Goal: Check status: Check status

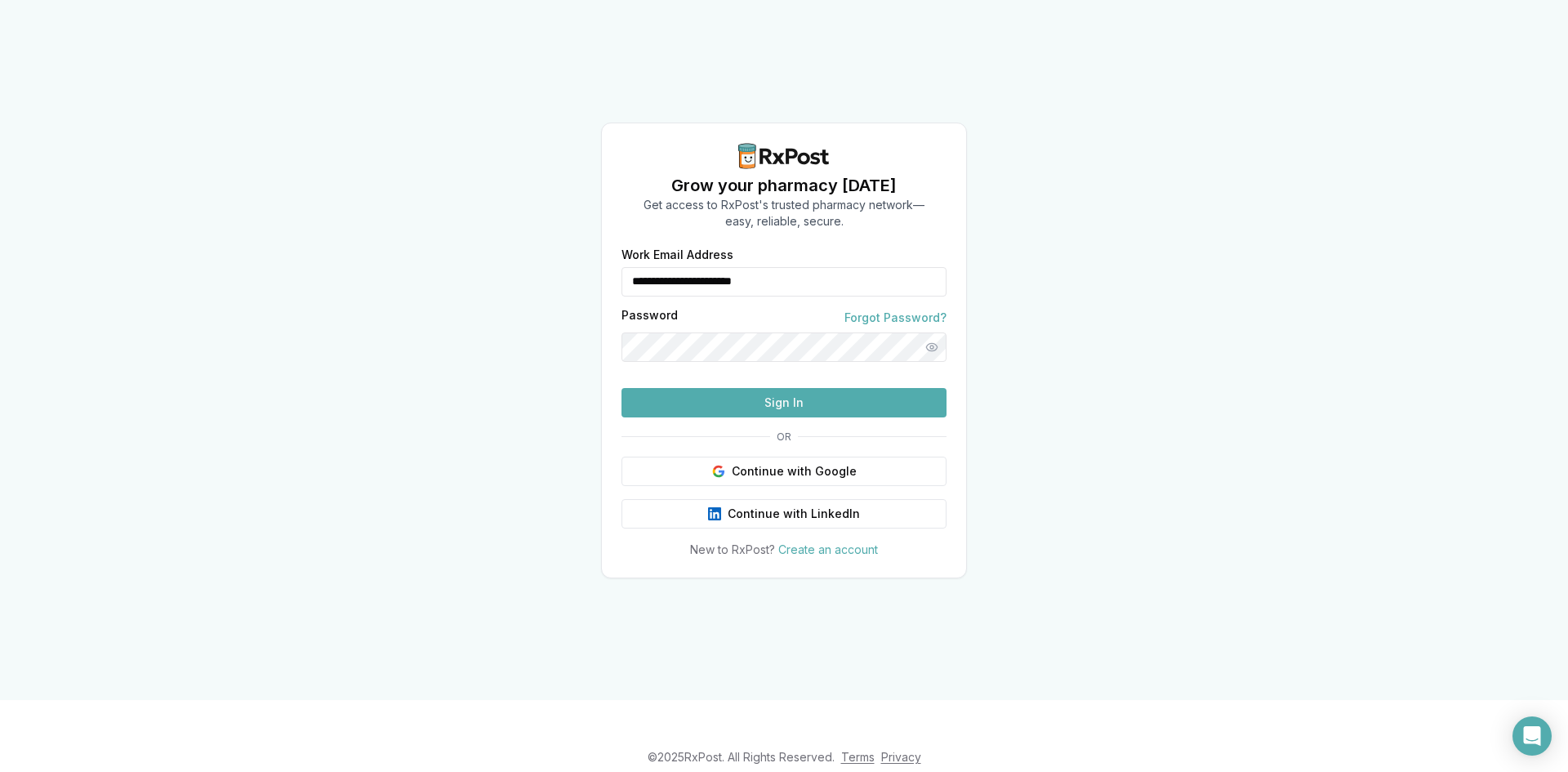
click at [774, 417] on button "Sign In" at bounding box center [783, 402] width 325 height 29
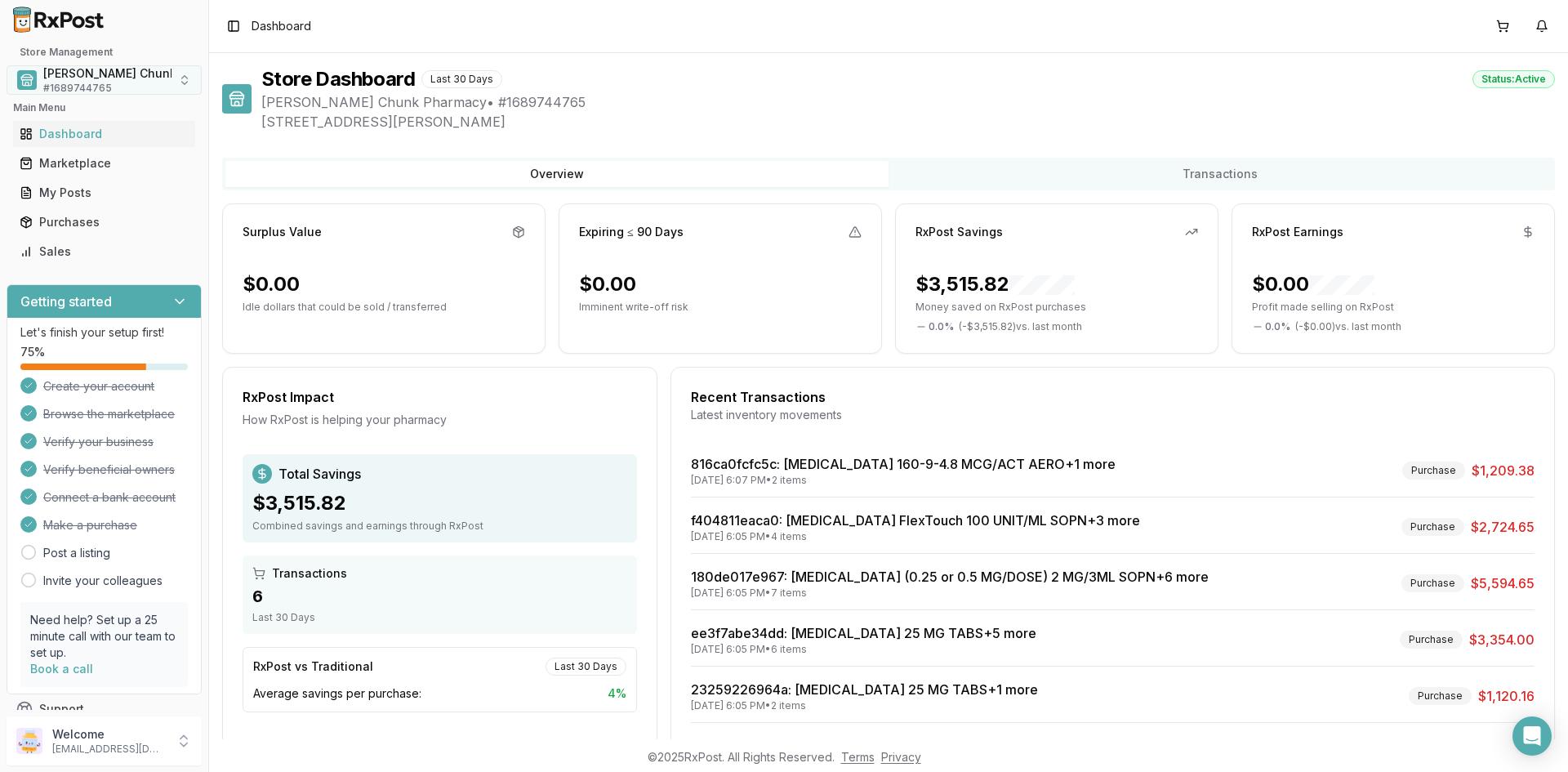
click at [92, 83] on span "# 1689744765" at bounding box center [78, 88] width 69 height 13
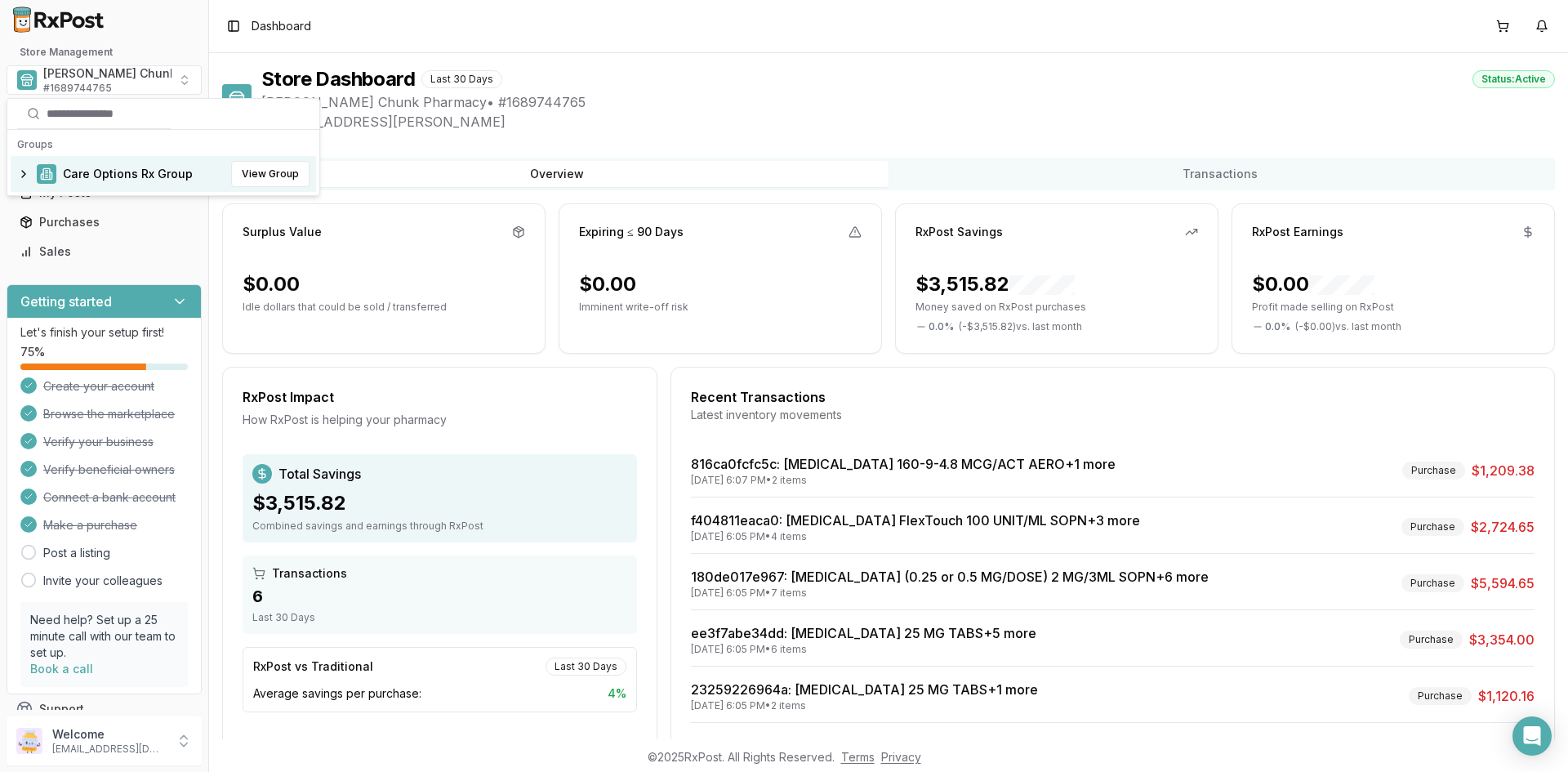
click at [155, 174] on span "Care Options Rx Group" at bounding box center [128, 173] width 130 height 16
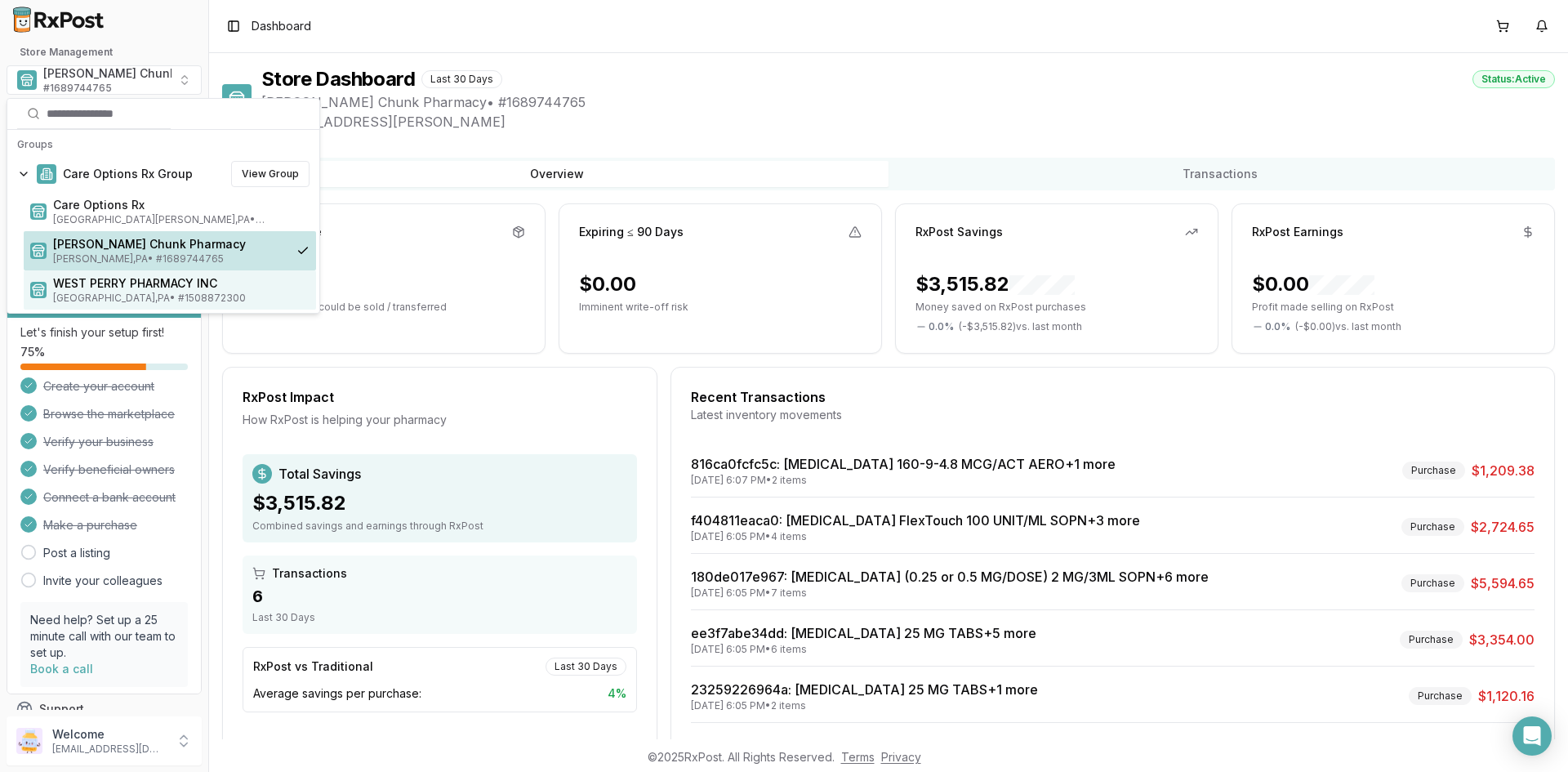
click at [143, 284] on span "WEST PERRY PHARMACY INC" at bounding box center [182, 283] width 257 height 16
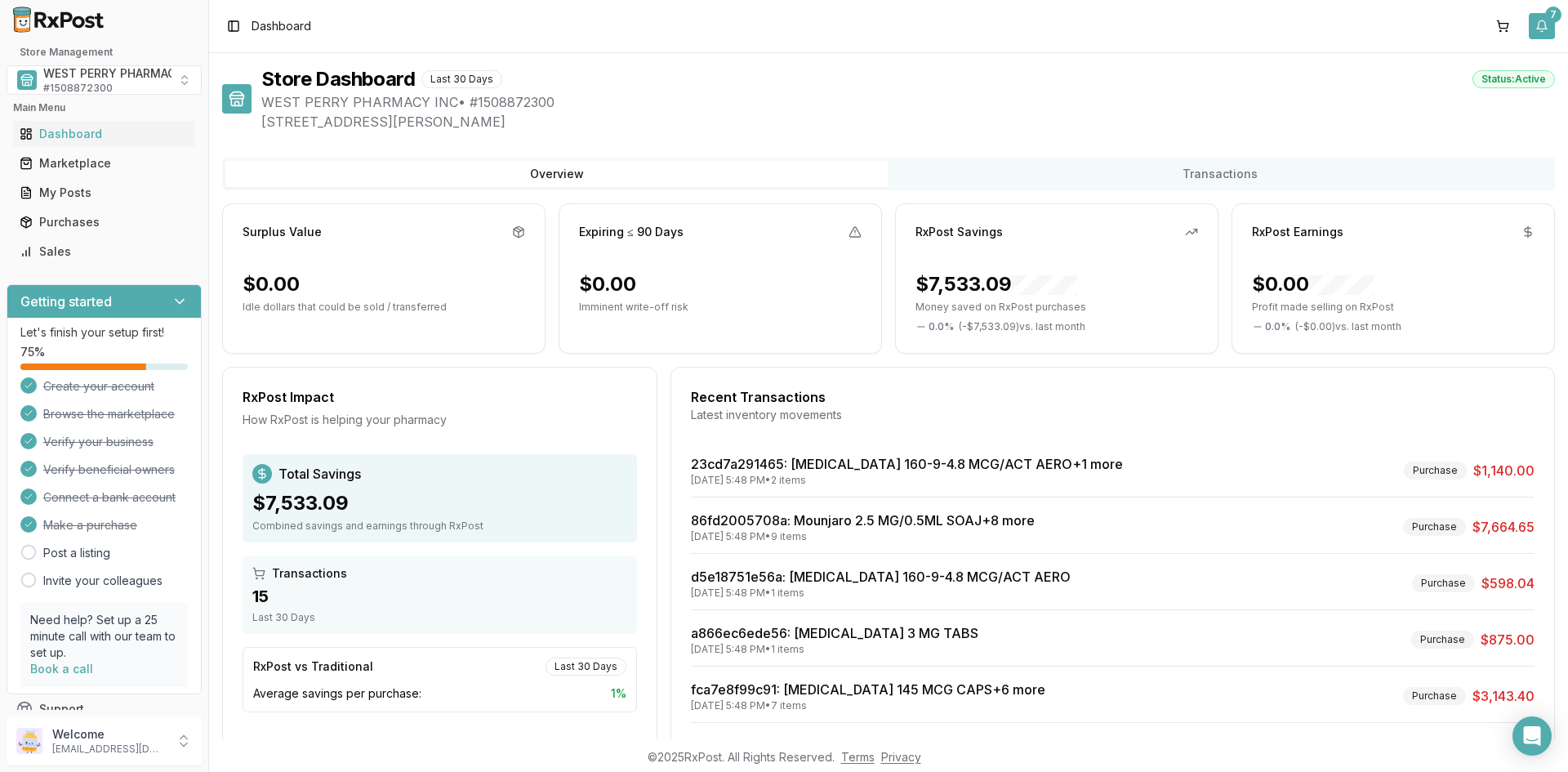
click at [1546, 29] on button "7" at bounding box center [1541, 26] width 26 height 26
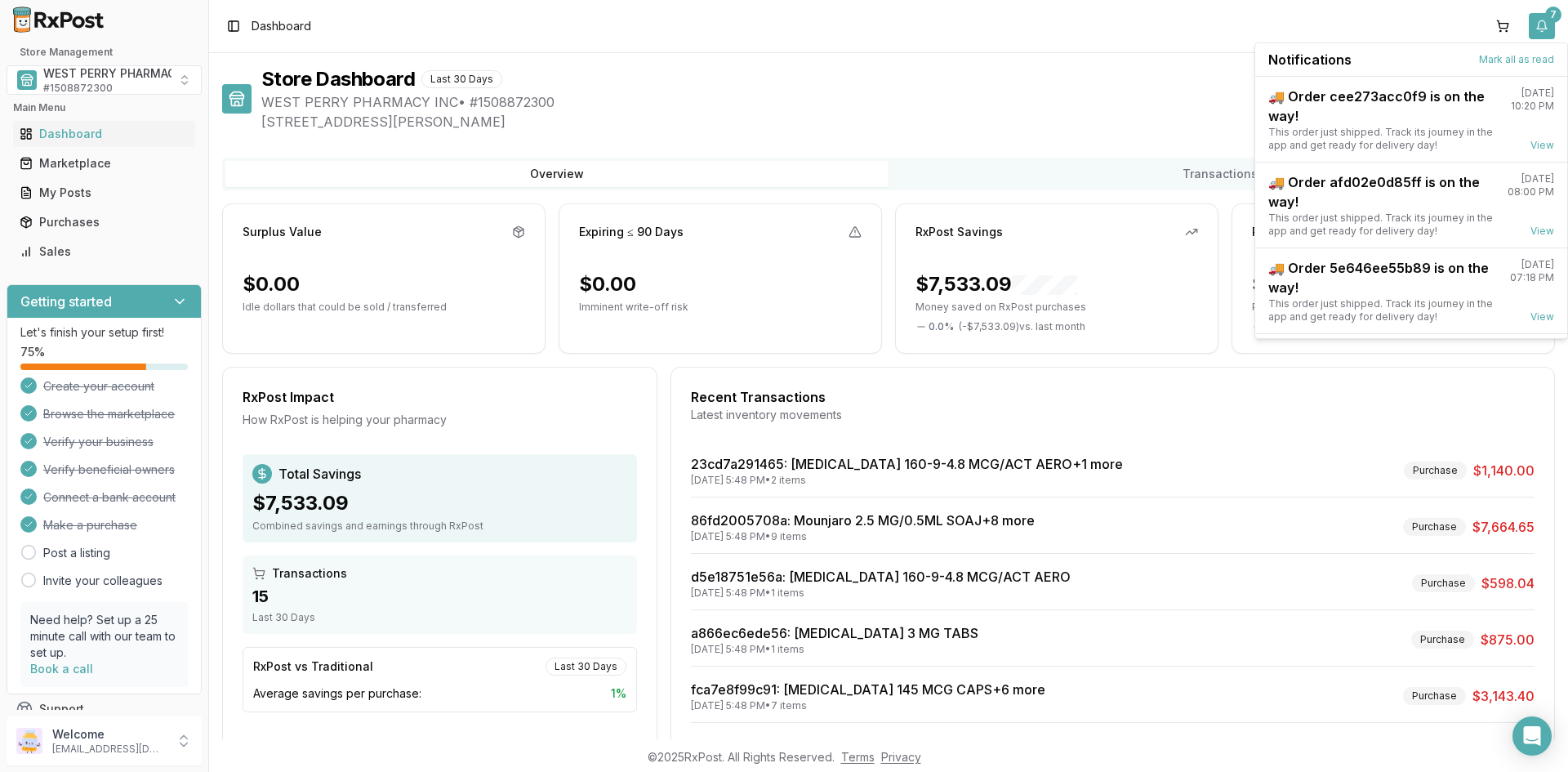
click at [1540, 26] on button "7" at bounding box center [1541, 26] width 26 height 26
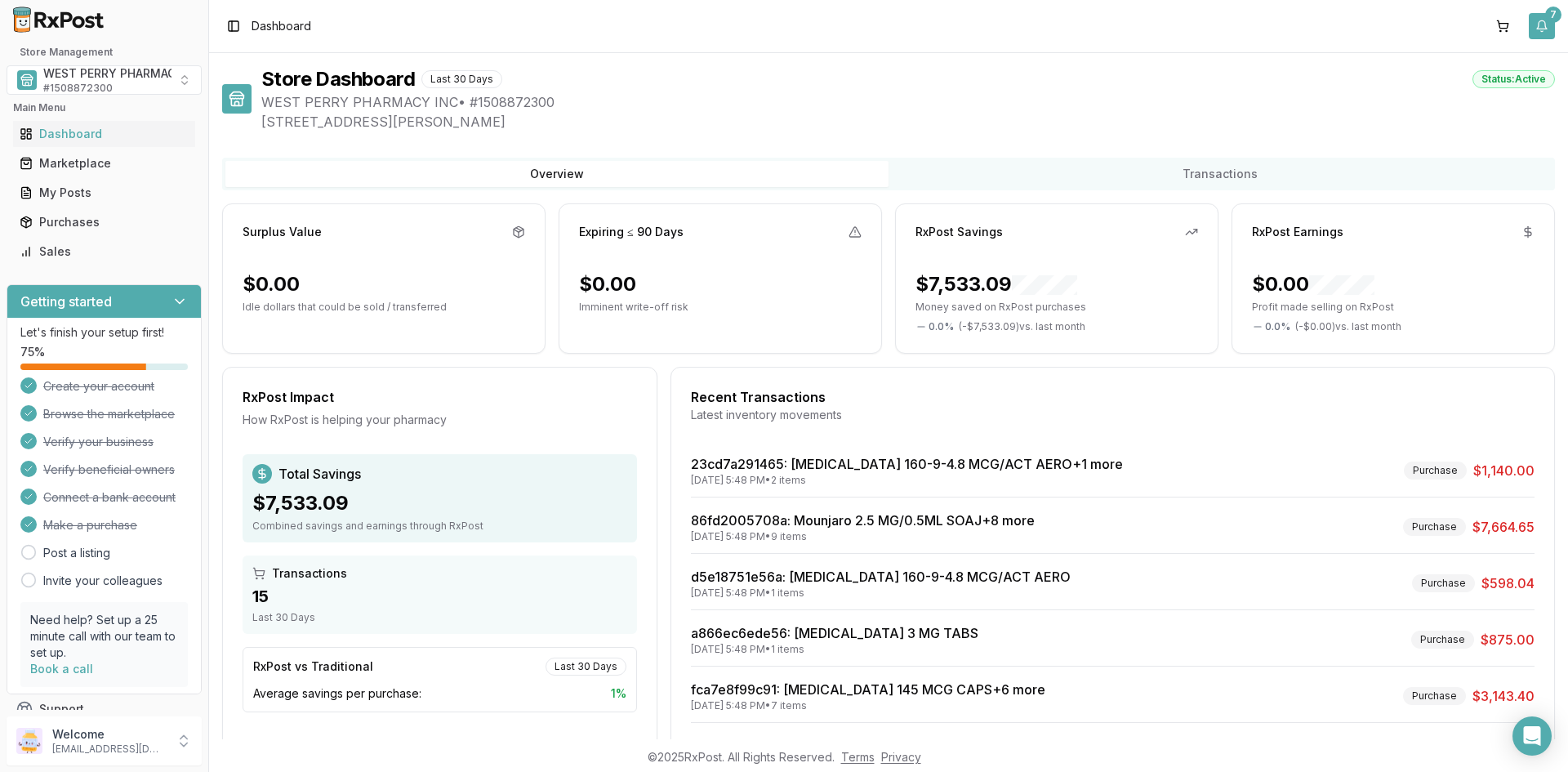
click at [1546, 21] on button "7" at bounding box center [1541, 26] width 26 height 26
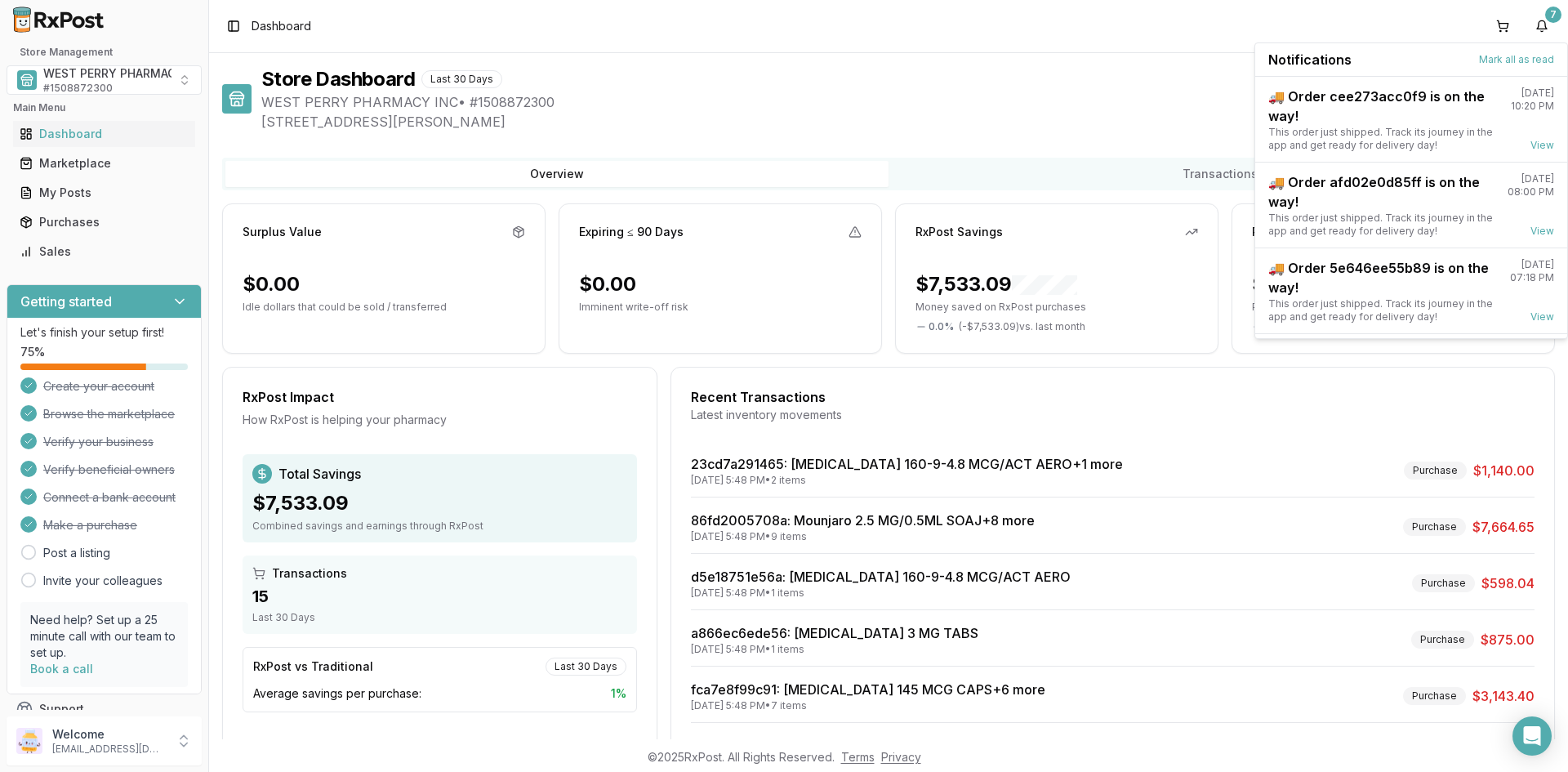
click at [1316, 63] on span "Notifications" at bounding box center [1310, 59] width 84 height 20
click at [1297, 109] on div "🚚 Order cee273acc0f9 is on the way!" at bounding box center [1383, 105] width 229 height 39
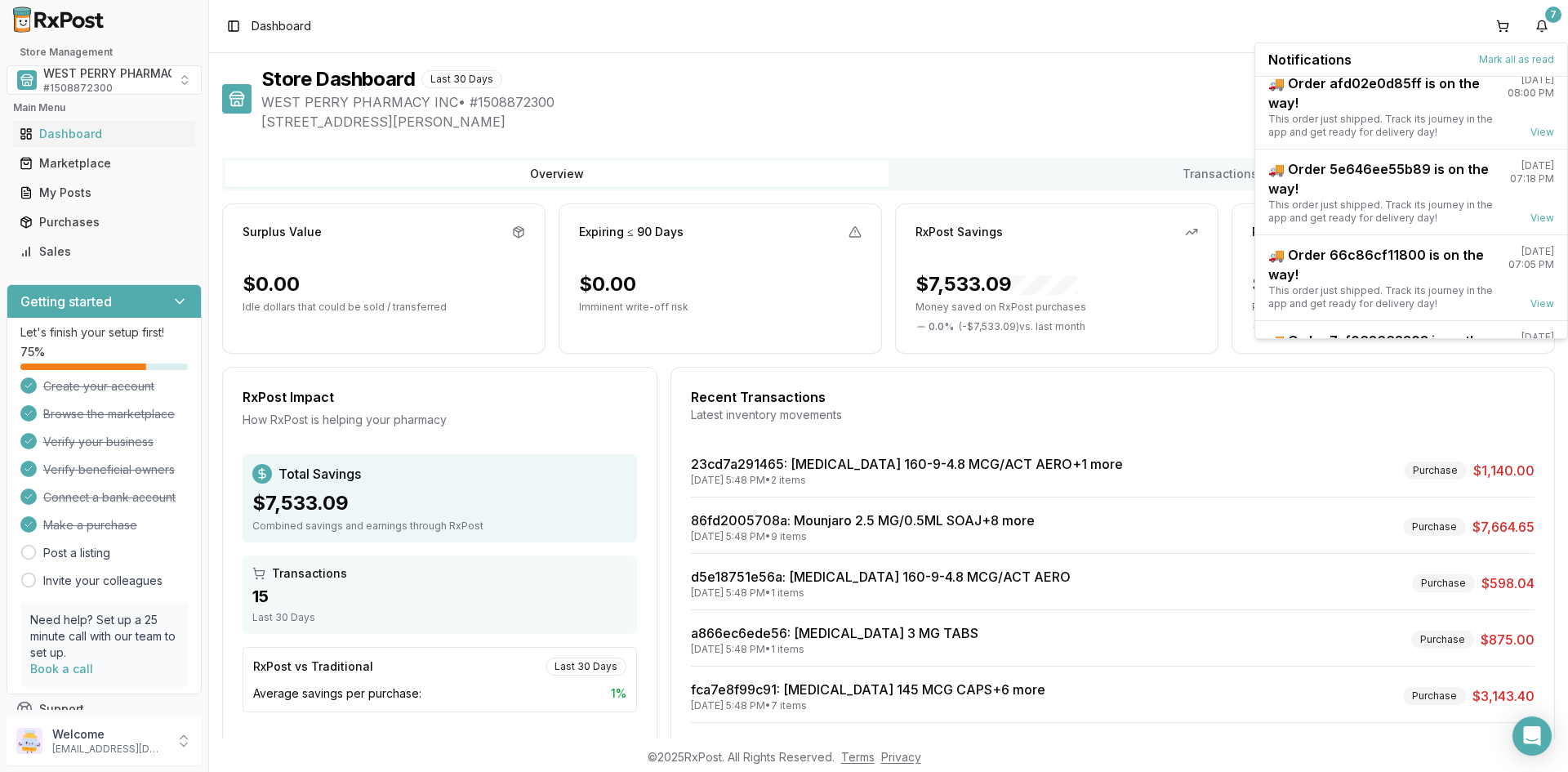
scroll to position [214, 0]
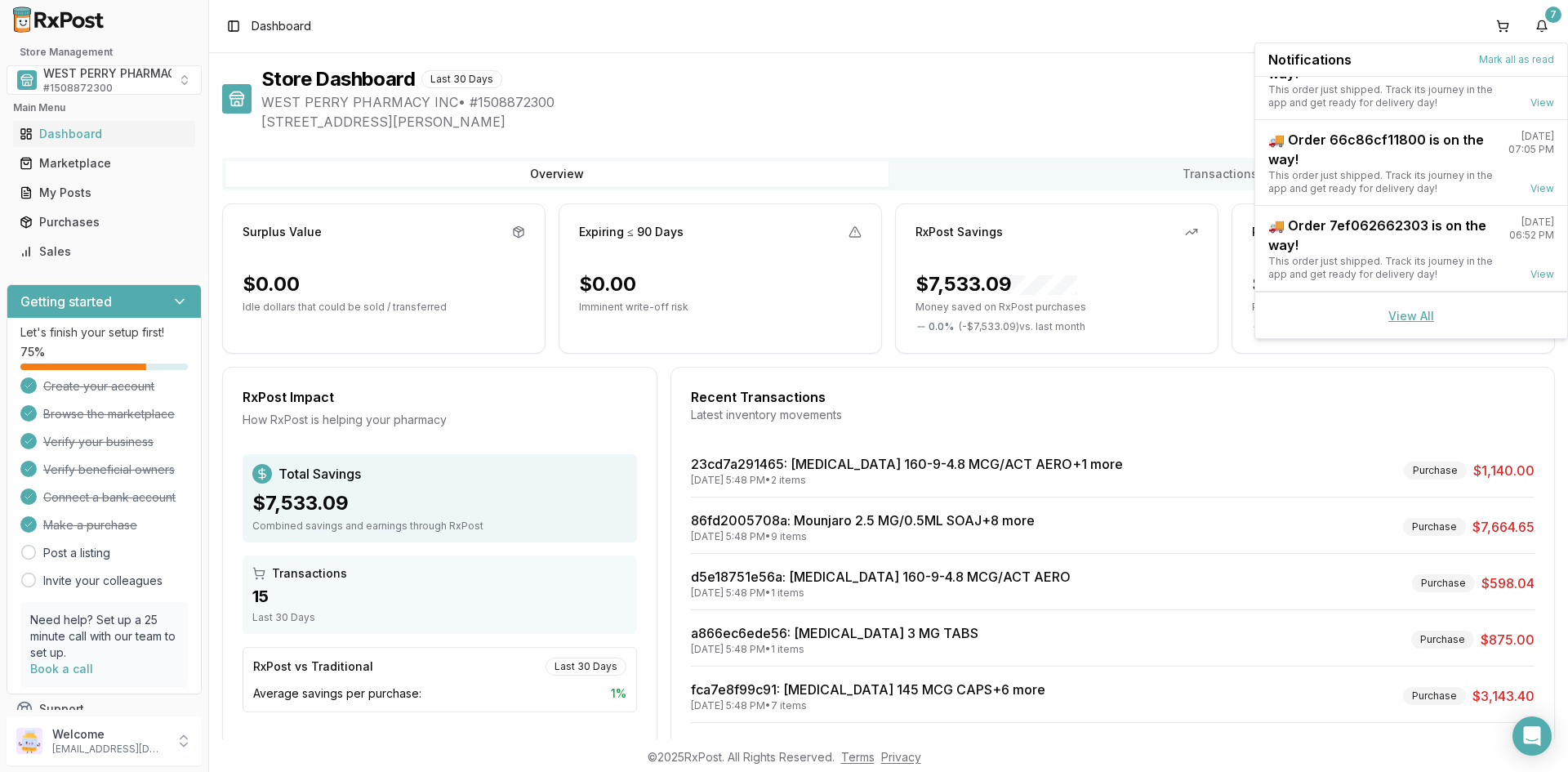
click at [1396, 318] on link "View All" at bounding box center [1410, 315] width 46 height 14
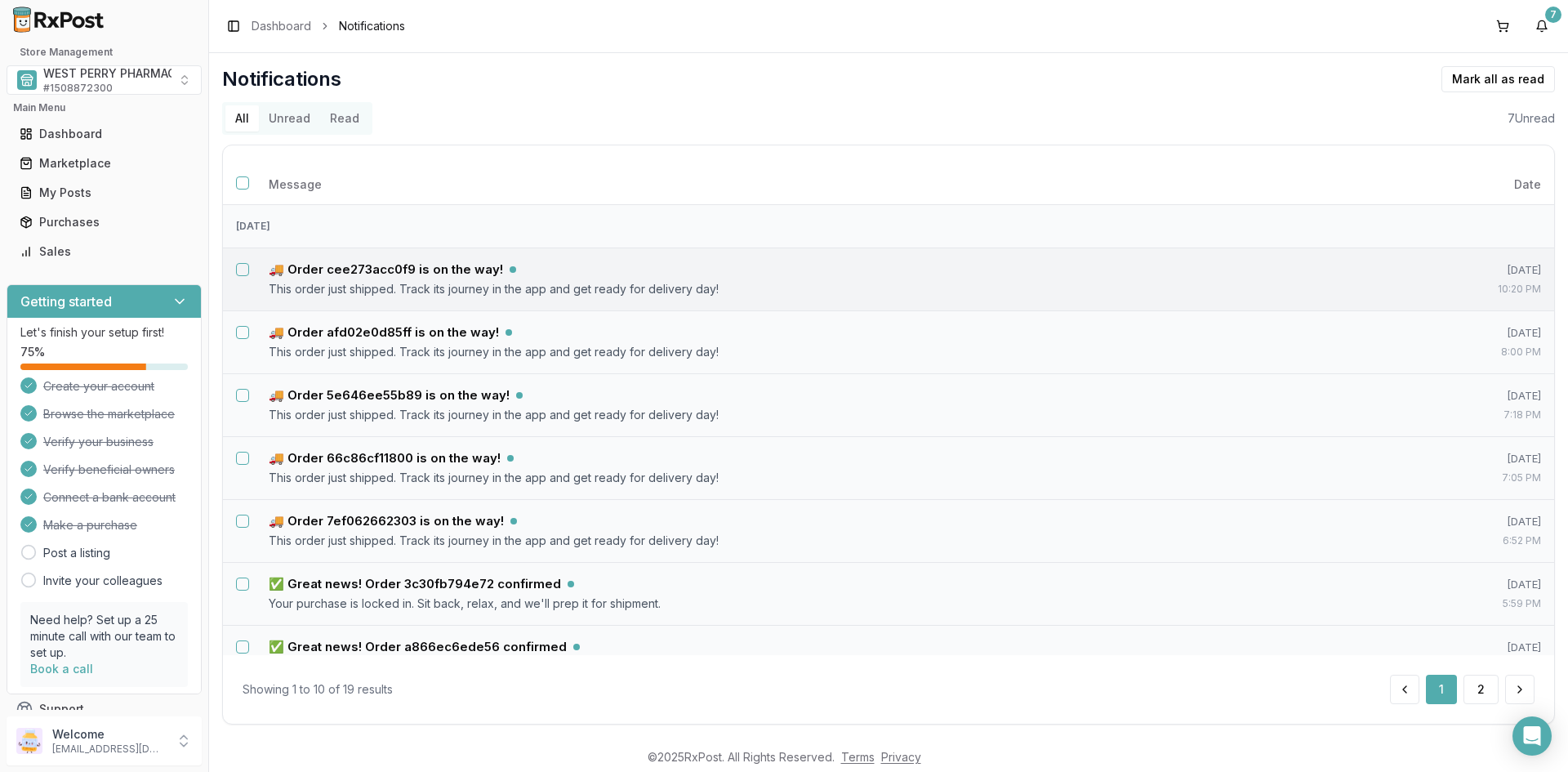
click at [243, 271] on button "Select notification: 🚚 Order cee273acc0f9 is on the way!" at bounding box center [242, 269] width 13 height 13
click at [238, 331] on button "Select notification: 🚚 Order afd02e0d85ff is on the way!" at bounding box center [242, 332] width 13 height 13
click at [240, 398] on button "Select notification: 🚚 Order 5e646ee55b89 is on the way!" at bounding box center [242, 395] width 13 height 13
click at [242, 458] on button "Select notification: 🚚 Order 66c86cf11800 is on the way!" at bounding box center [242, 458] width 13 height 13
click at [242, 523] on button "Select notification: 🚚 Order 7ef062662303 is on the way!" at bounding box center [242, 520] width 13 height 13
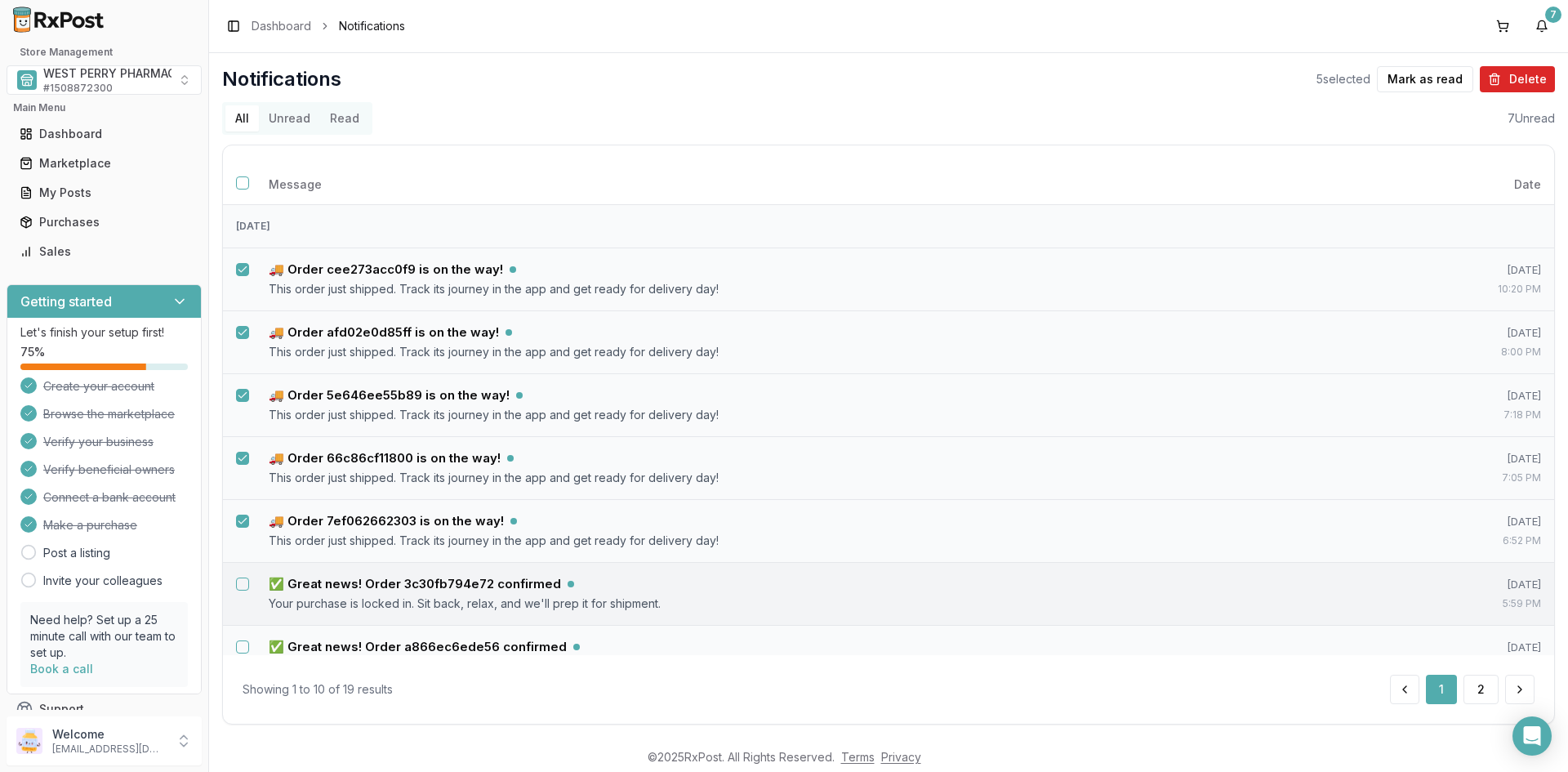
click at [240, 584] on button "Select notification: ✅ Great news! Order 3c30fb794e72 confirmed" at bounding box center [242, 583] width 13 height 13
click at [246, 644] on button "Select notification: ✅ Great news! Order a866ec6ede56 confirmed" at bounding box center [242, 646] width 13 height 13
click at [1431, 76] on button "Mark as read" at bounding box center [1425, 79] width 96 height 26
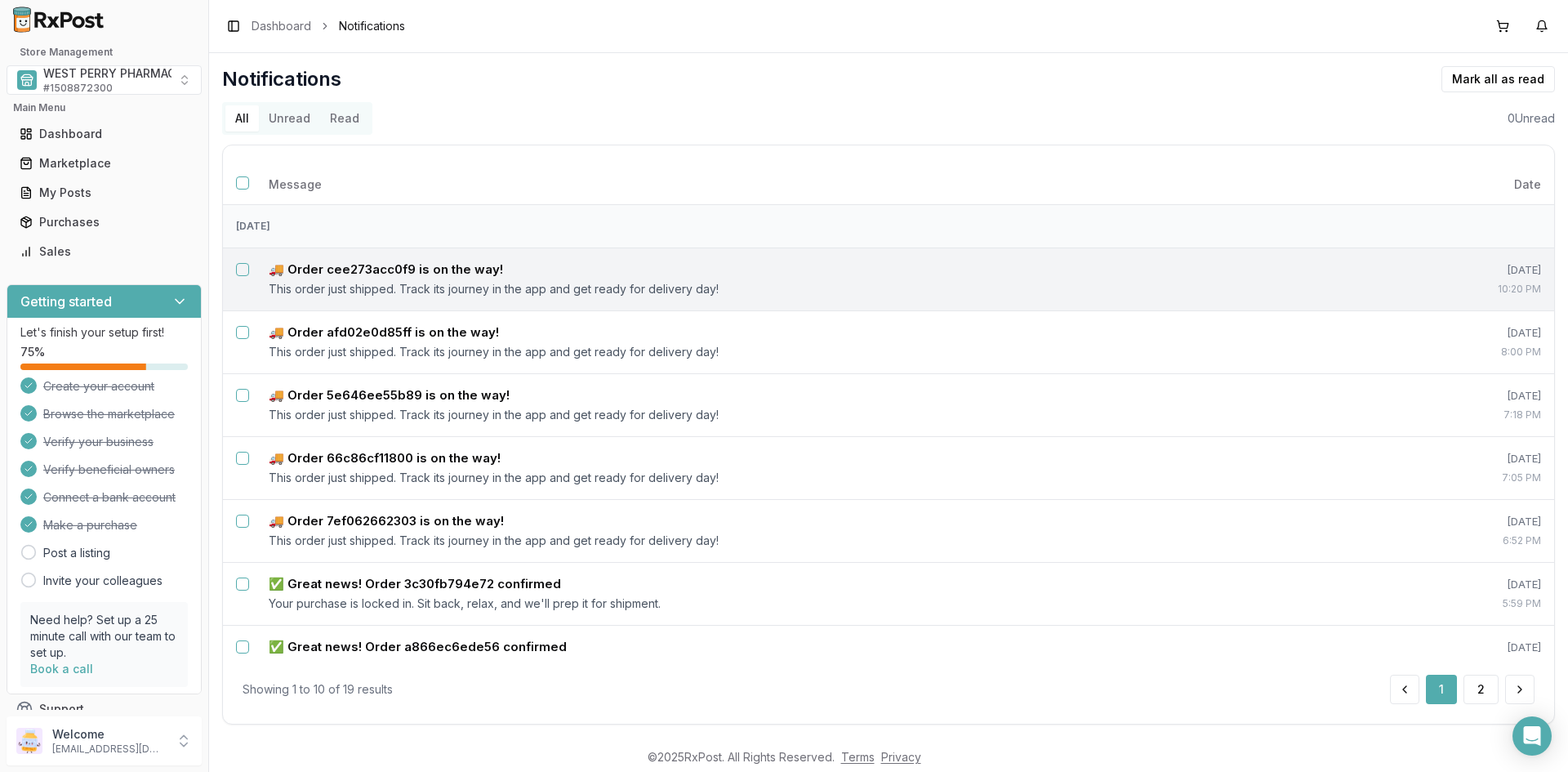
click at [242, 267] on button "Select notification: 🚚 Order cee273acc0f9 is on the way!" at bounding box center [242, 269] width 13 height 13
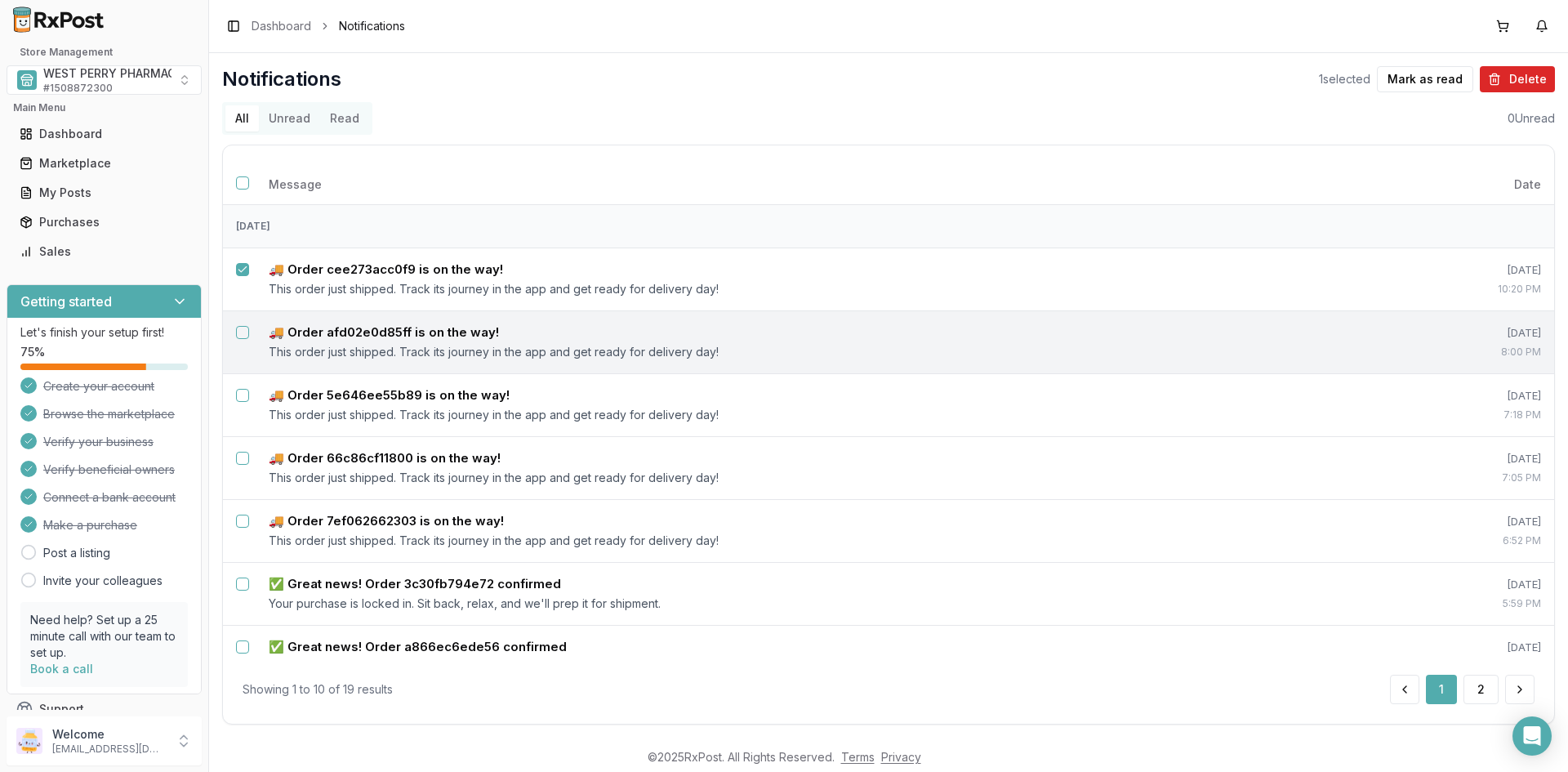
click at [240, 335] on button "Select notification: 🚚 Order afd02e0d85ff is on the way!" at bounding box center [242, 332] width 13 height 13
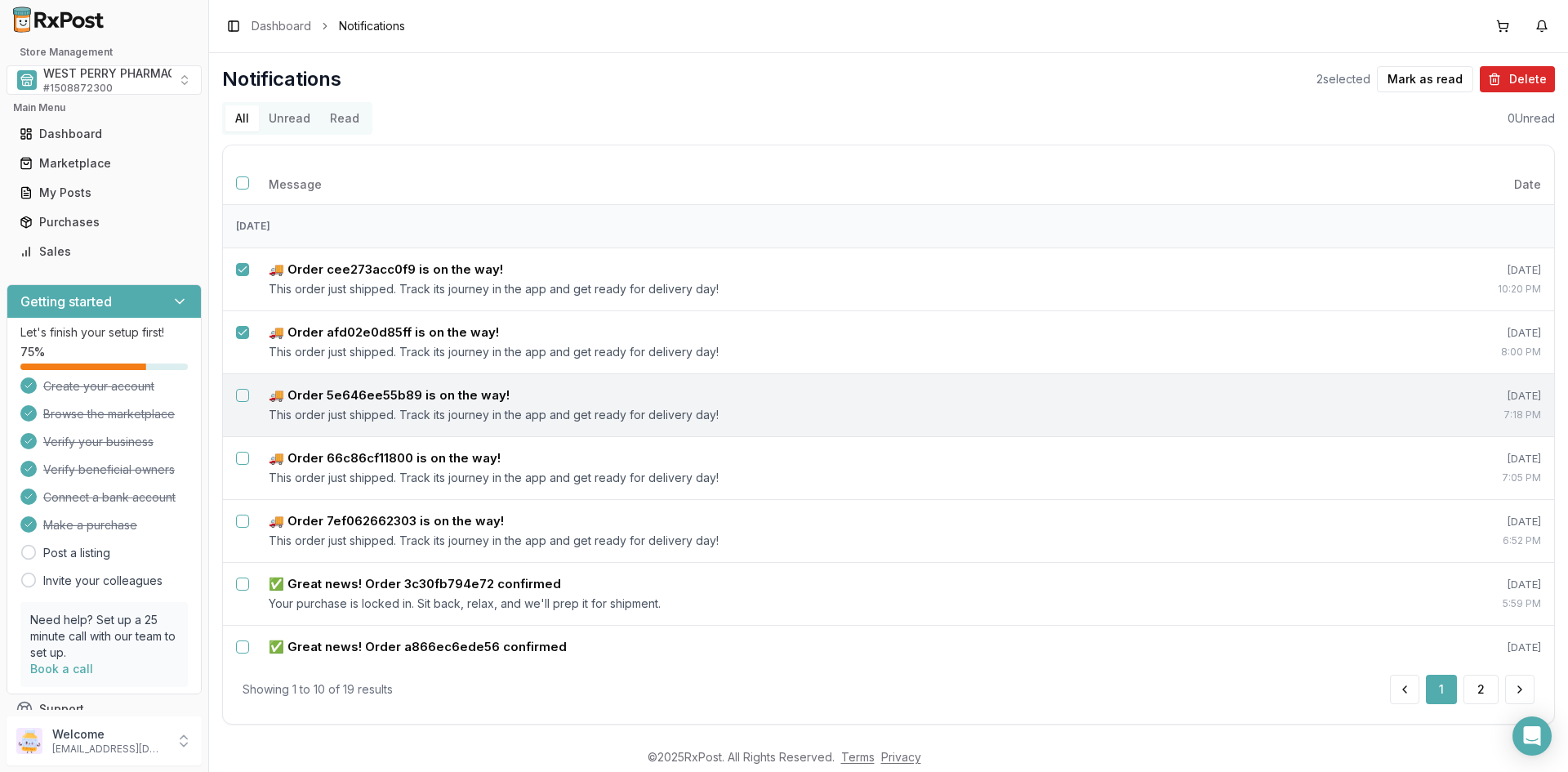
click at [251, 395] on td at bounding box center [240, 395] width 33 height 39
click at [240, 402] on td at bounding box center [240, 395] width 33 height 39
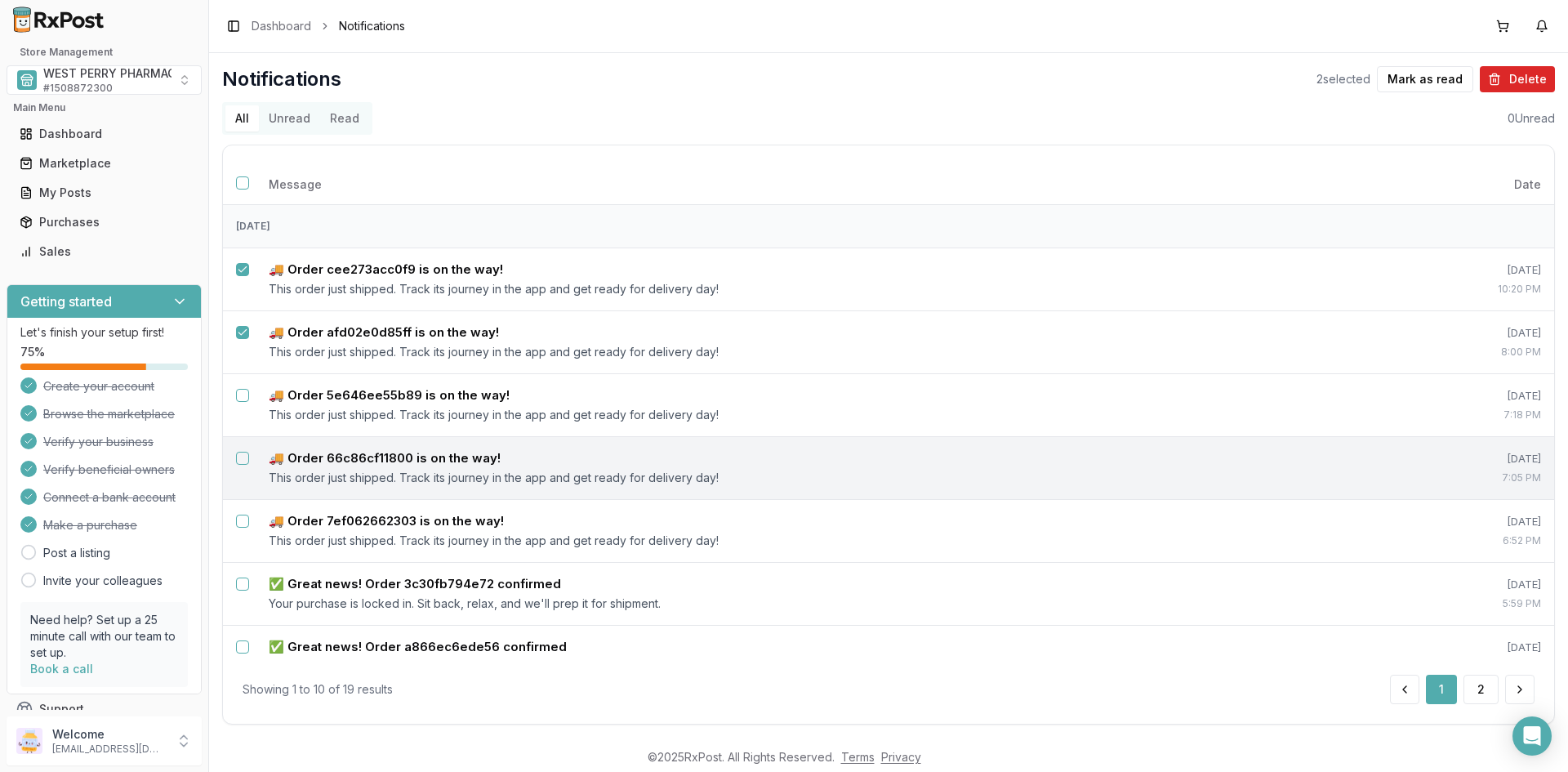
click at [242, 452] on button "Select notification: 🚚 Order 66c86cf11800 is on the way!" at bounding box center [242, 458] width 13 height 13
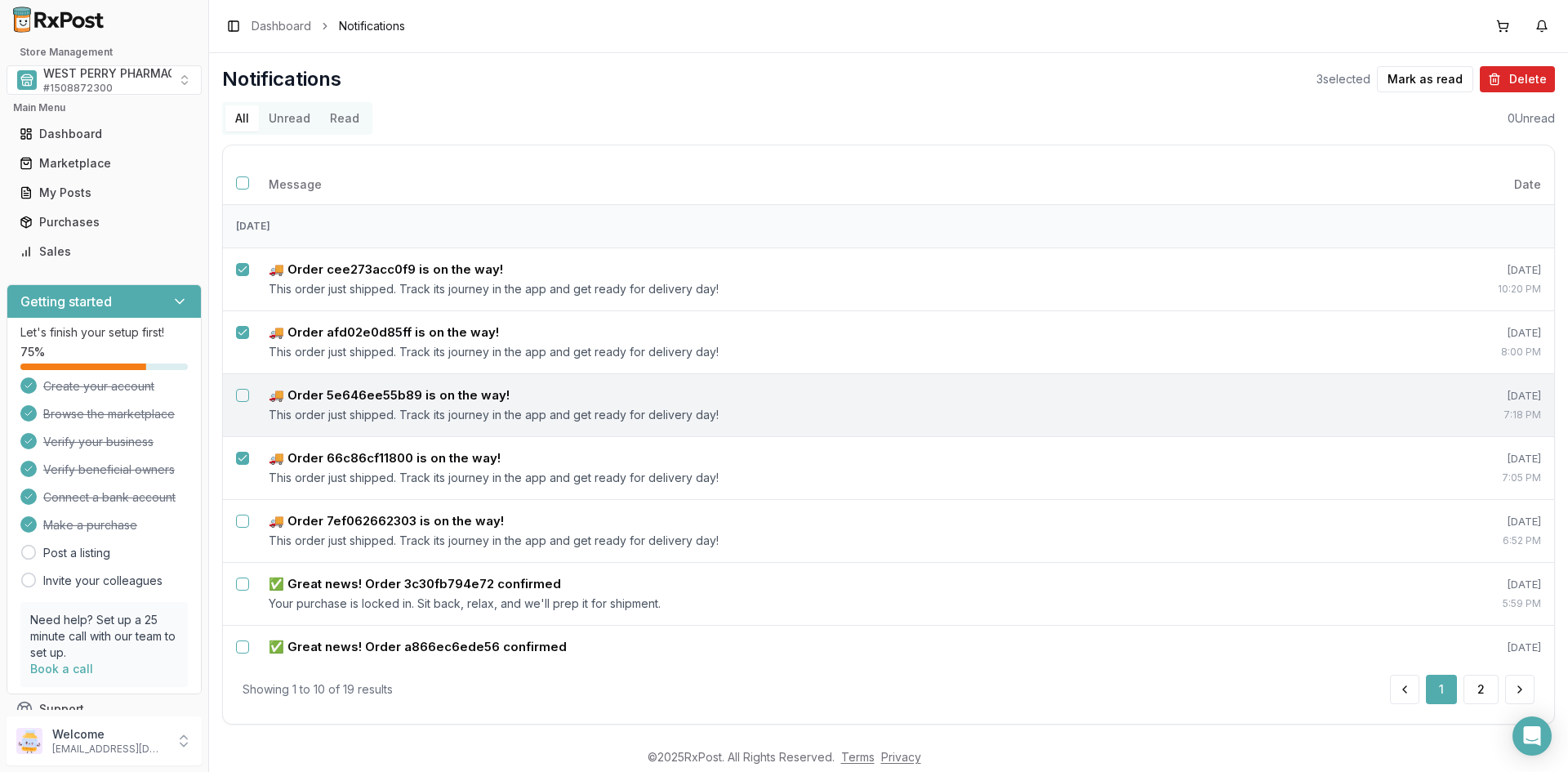
click at [241, 395] on button "Select notification: 🚚 Order 5e646ee55b89 is on the way!" at bounding box center [242, 395] width 13 height 13
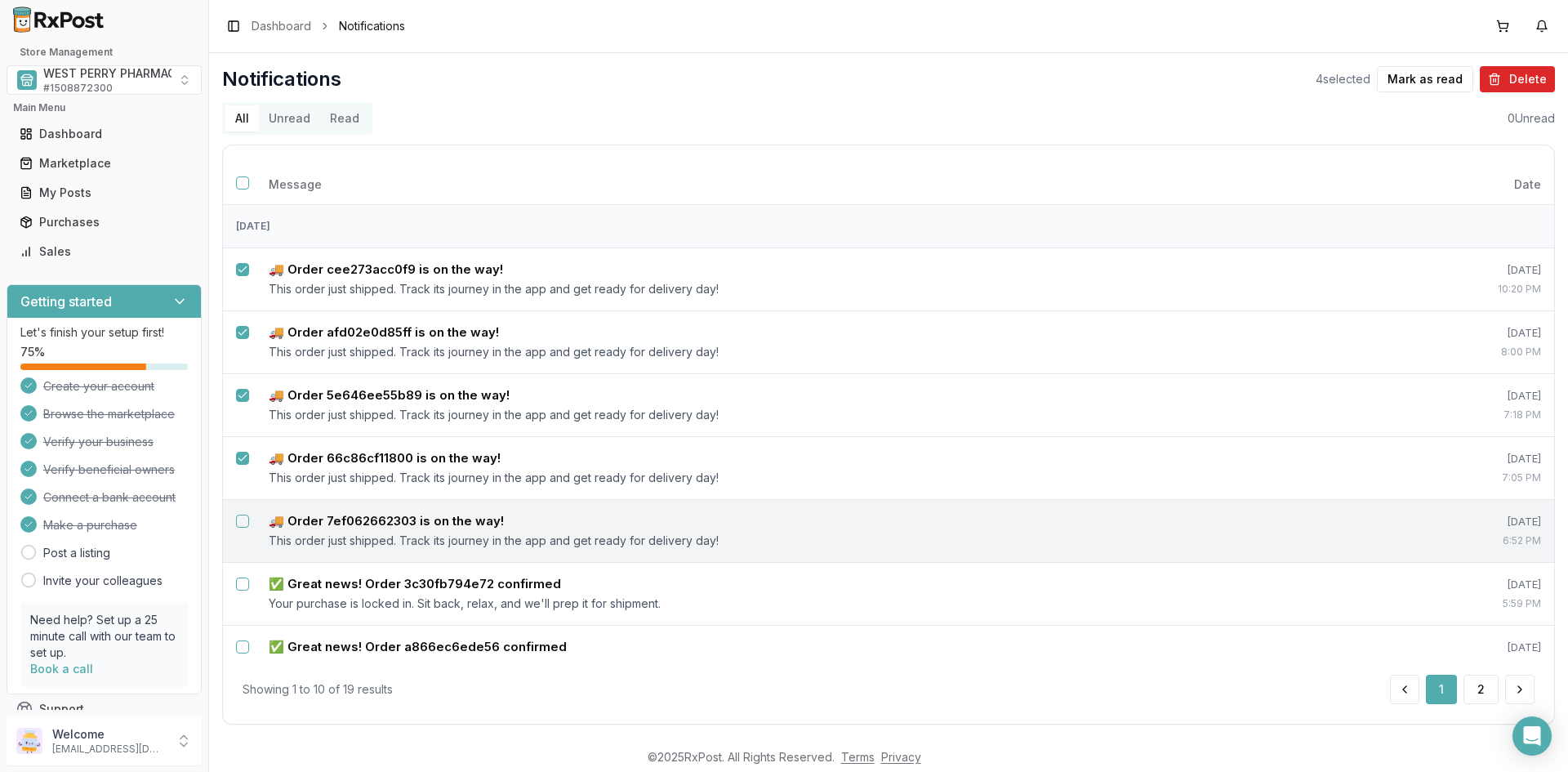
click at [238, 521] on button "Select notification: 🚚 Order 7ef062662303 is on the way!" at bounding box center [242, 520] width 13 height 13
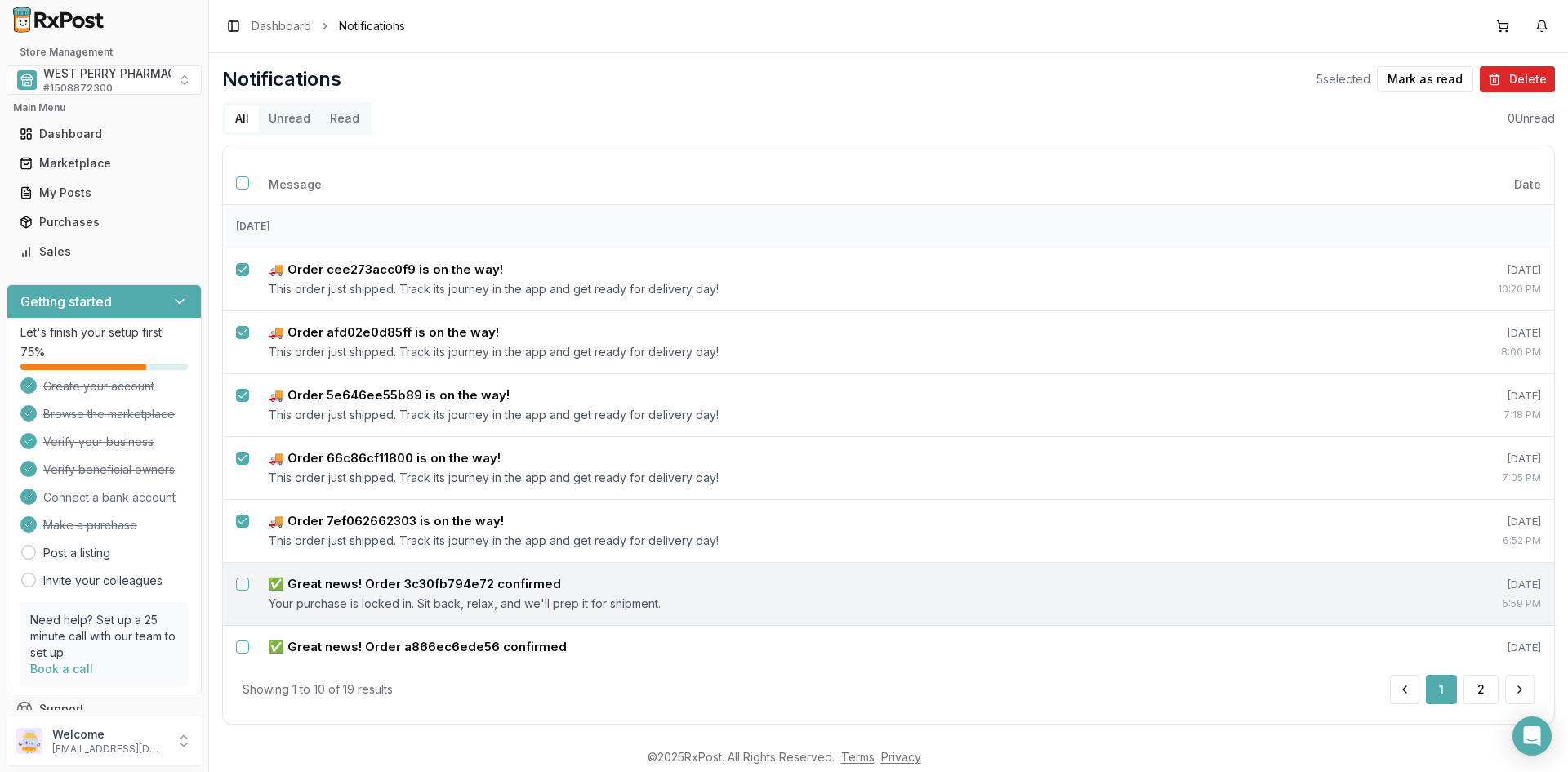
click at [246, 584] on button "Select notification: ✅ Great news! Order 3c30fb794e72 confirmed" at bounding box center [242, 583] width 13 height 13
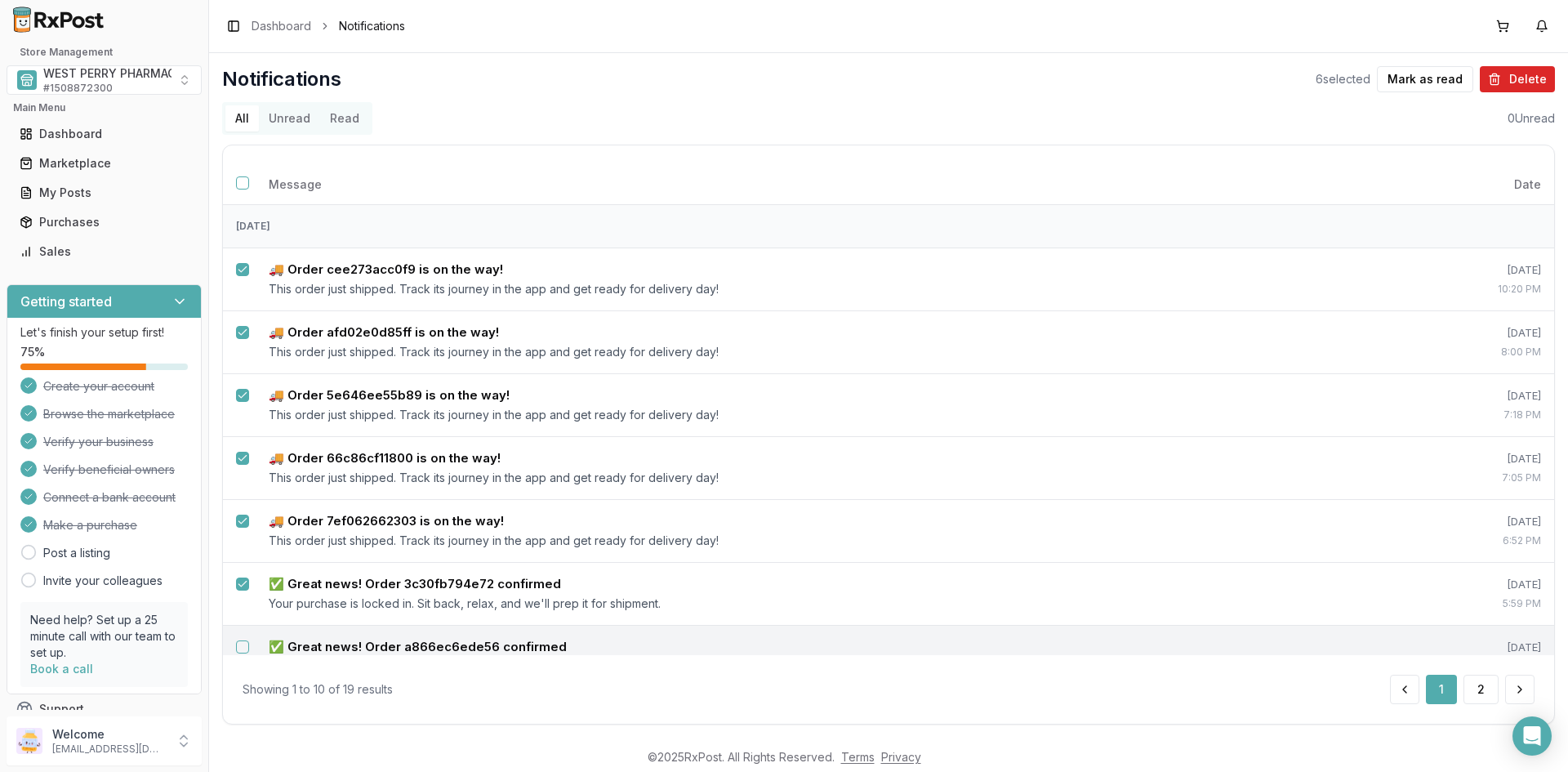
click at [241, 645] on button "Select notification: ✅ Great news! Order a866ec6ede56 confirmed" at bounding box center [242, 646] width 13 height 13
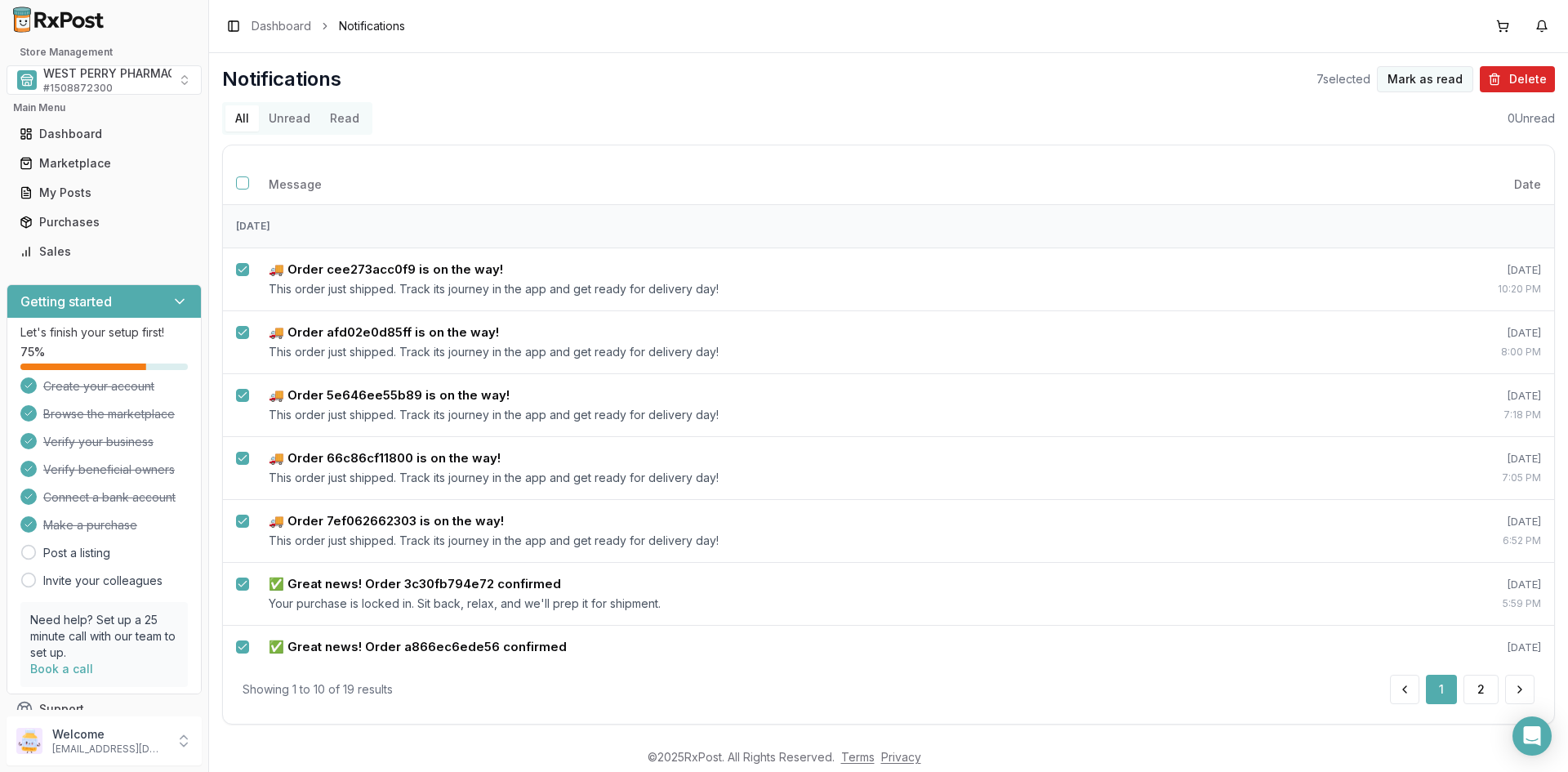
click at [1425, 76] on button "Mark as read" at bounding box center [1425, 79] width 96 height 26
click at [288, 117] on button "Unread" at bounding box center [289, 118] width 61 height 26
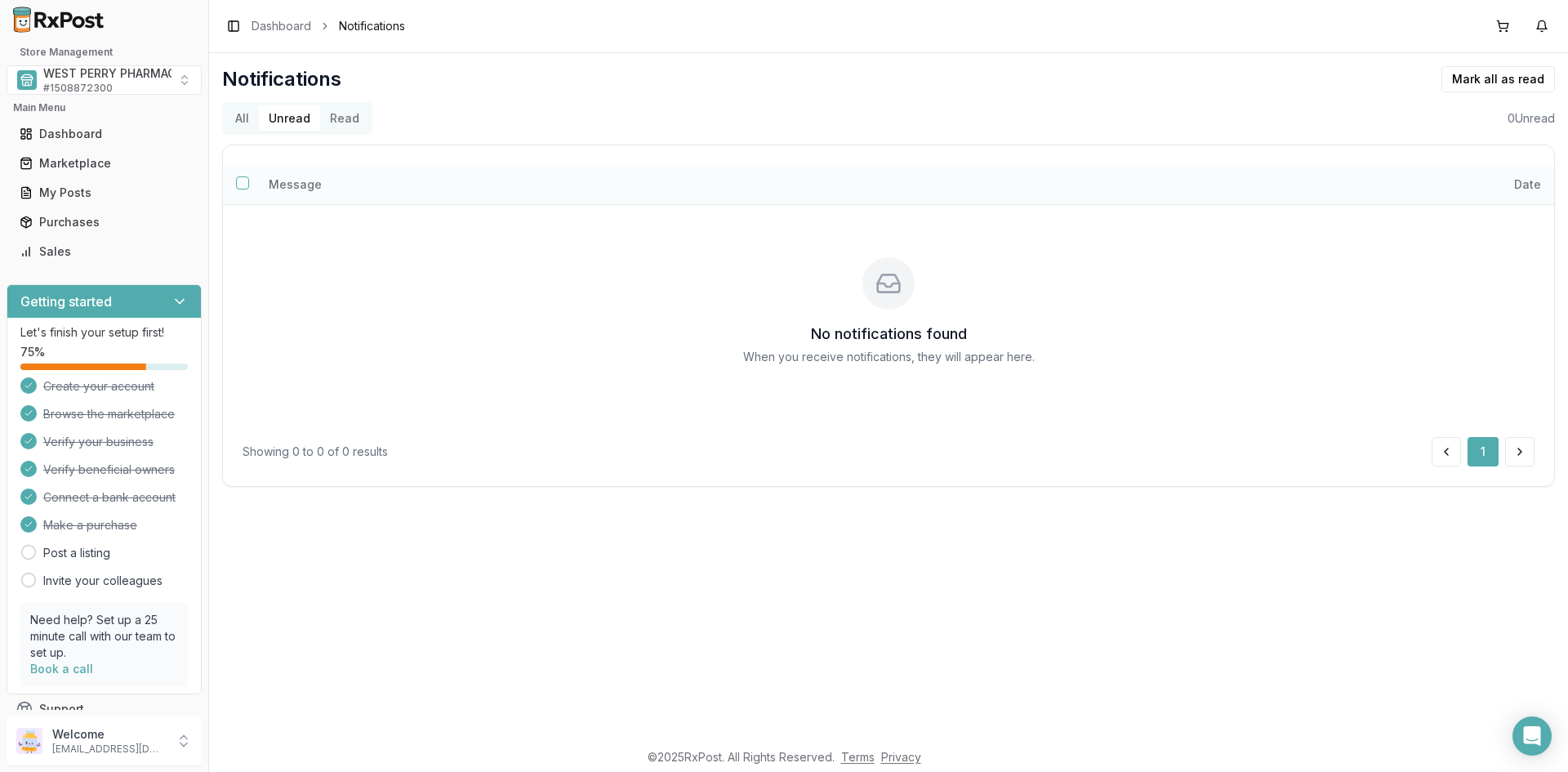
click at [937, 169] on th "Message" at bounding box center [644, 184] width 777 height 39
drag, startPoint x: 1167, startPoint y: 181, endPoint x: 1190, endPoint y: 187, distance: 23.8
click at [1167, 181] on th "Date" at bounding box center [1293, 184] width 521 height 39
click at [277, 27] on link "Dashboard" at bounding box center [281, 26] width 59 height 16
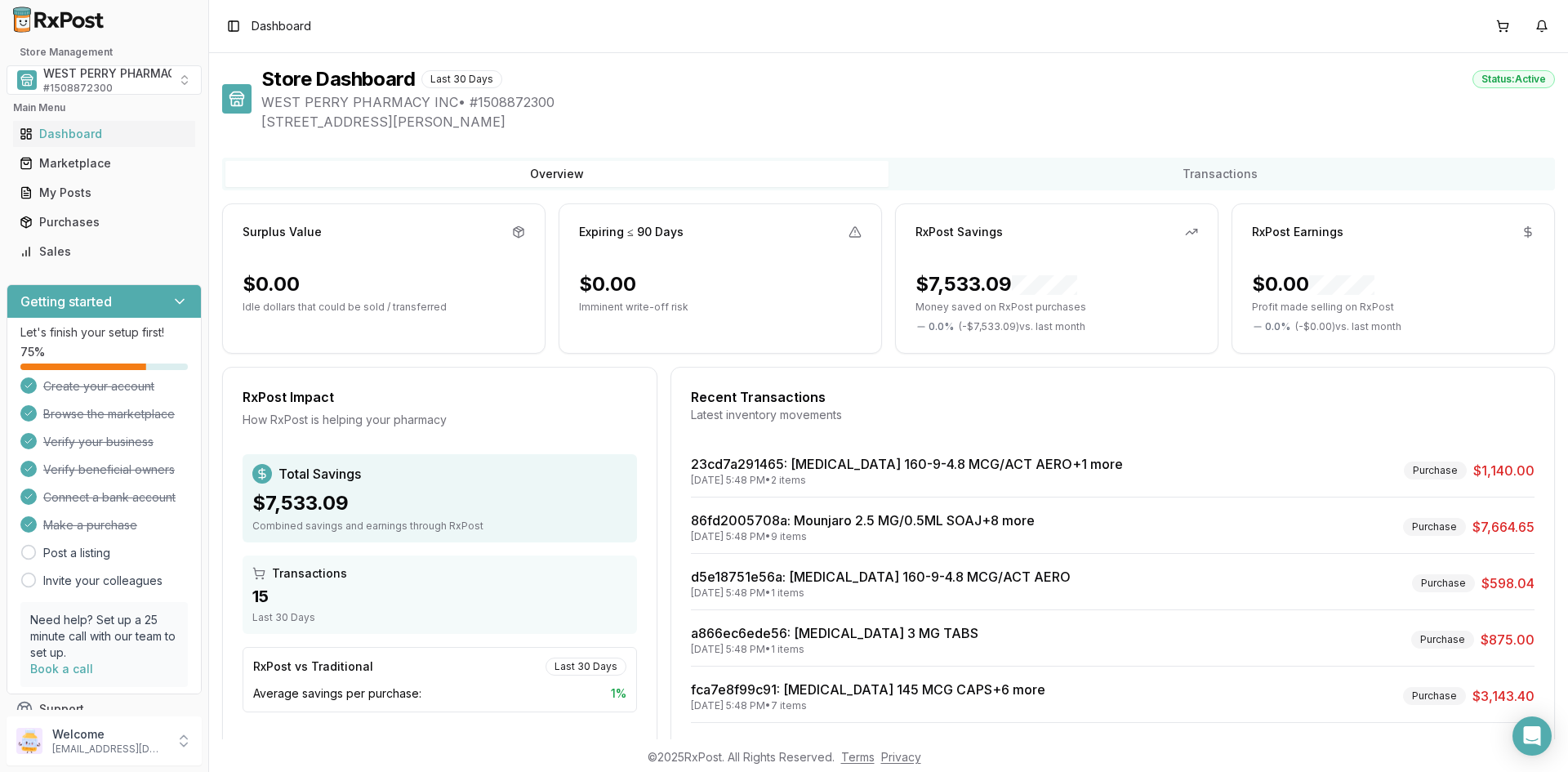
scroll to position [76, 0]
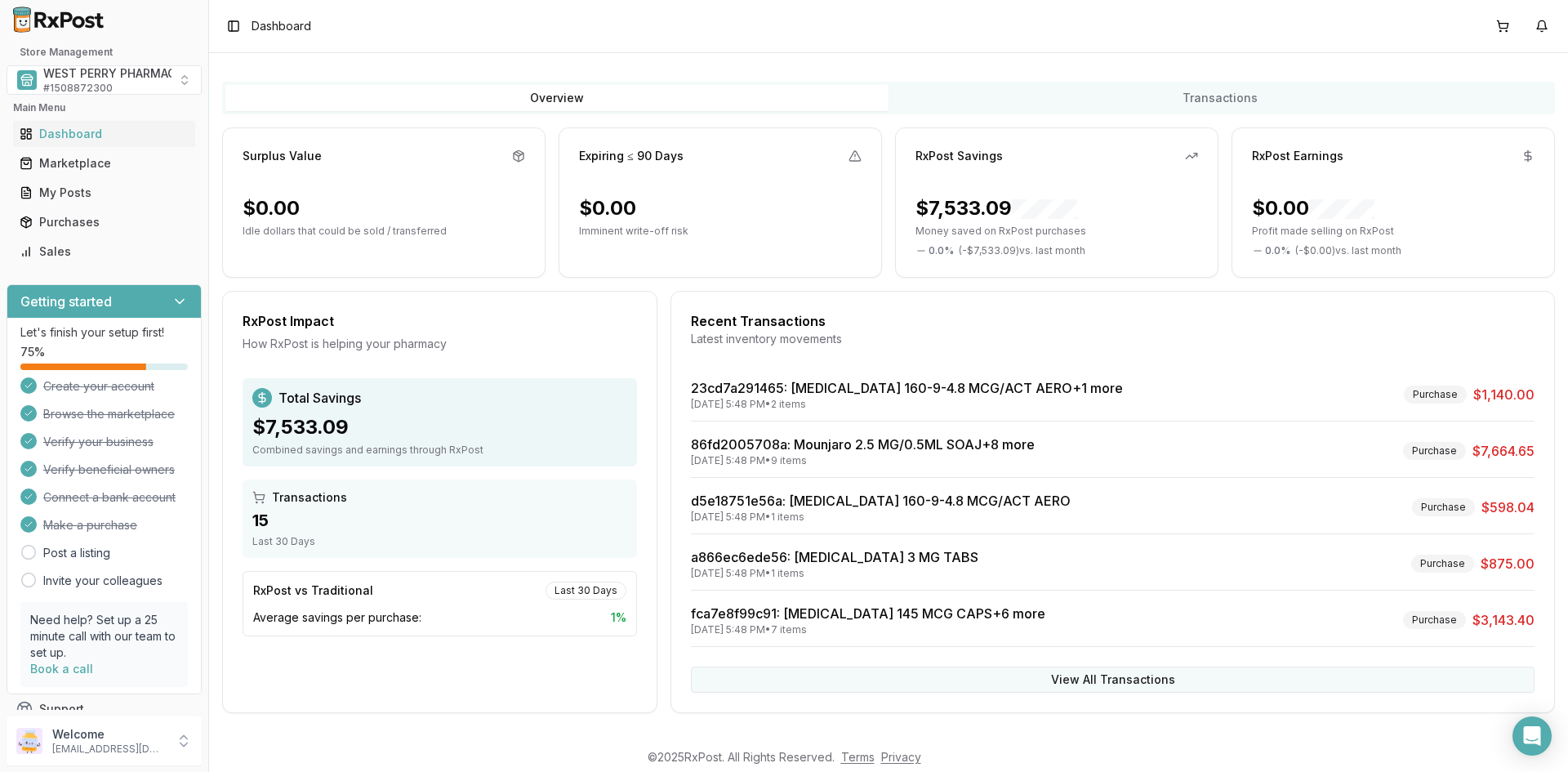
click at [1107, 682] on button "View All Transactions" at bounding box center [1112, 679] width 843 height 26
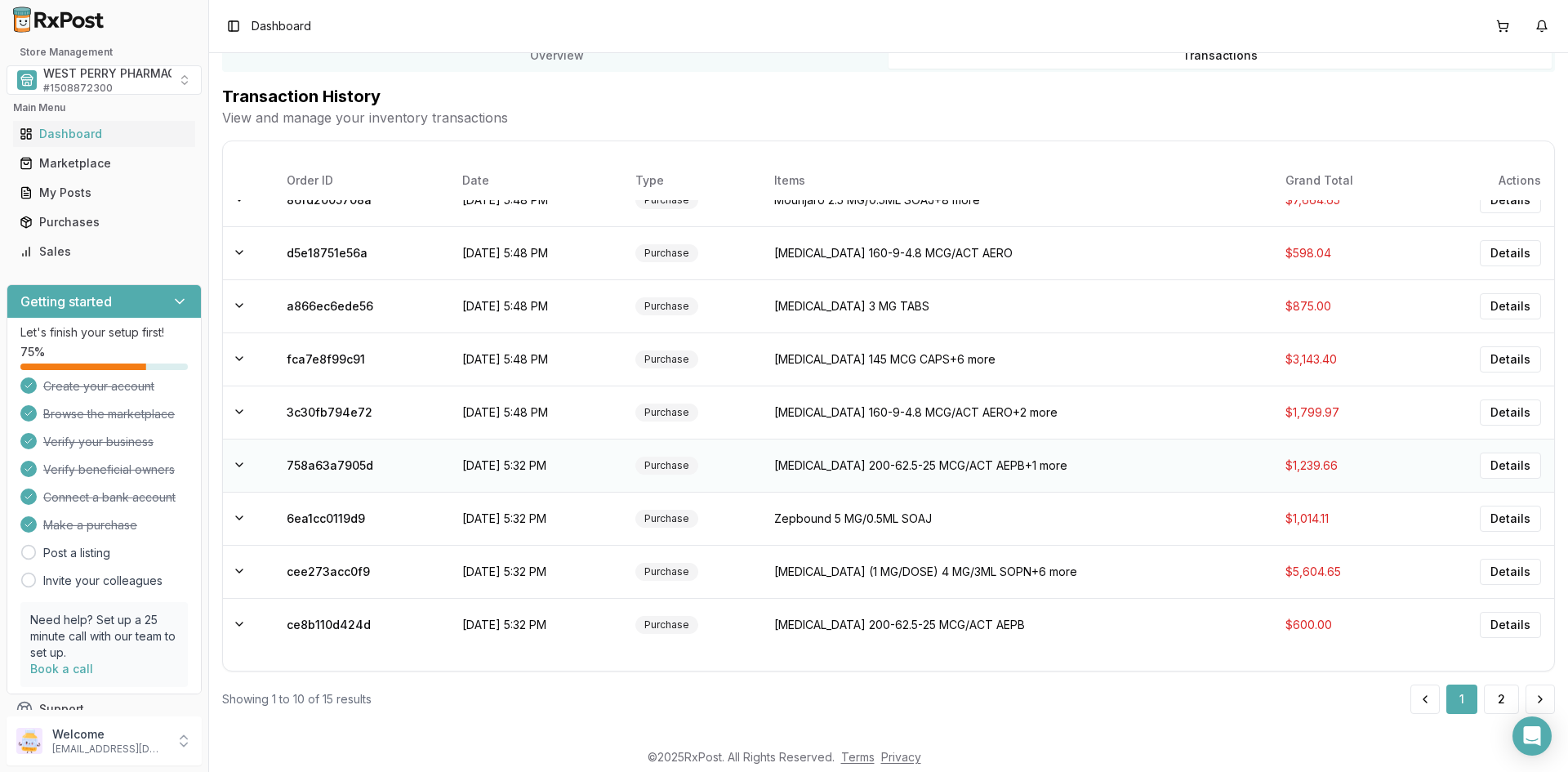
scroll to position [119, 0]
click at [1499, 690] on button "2" at bounding box center [1501, 698] width 35 height 29
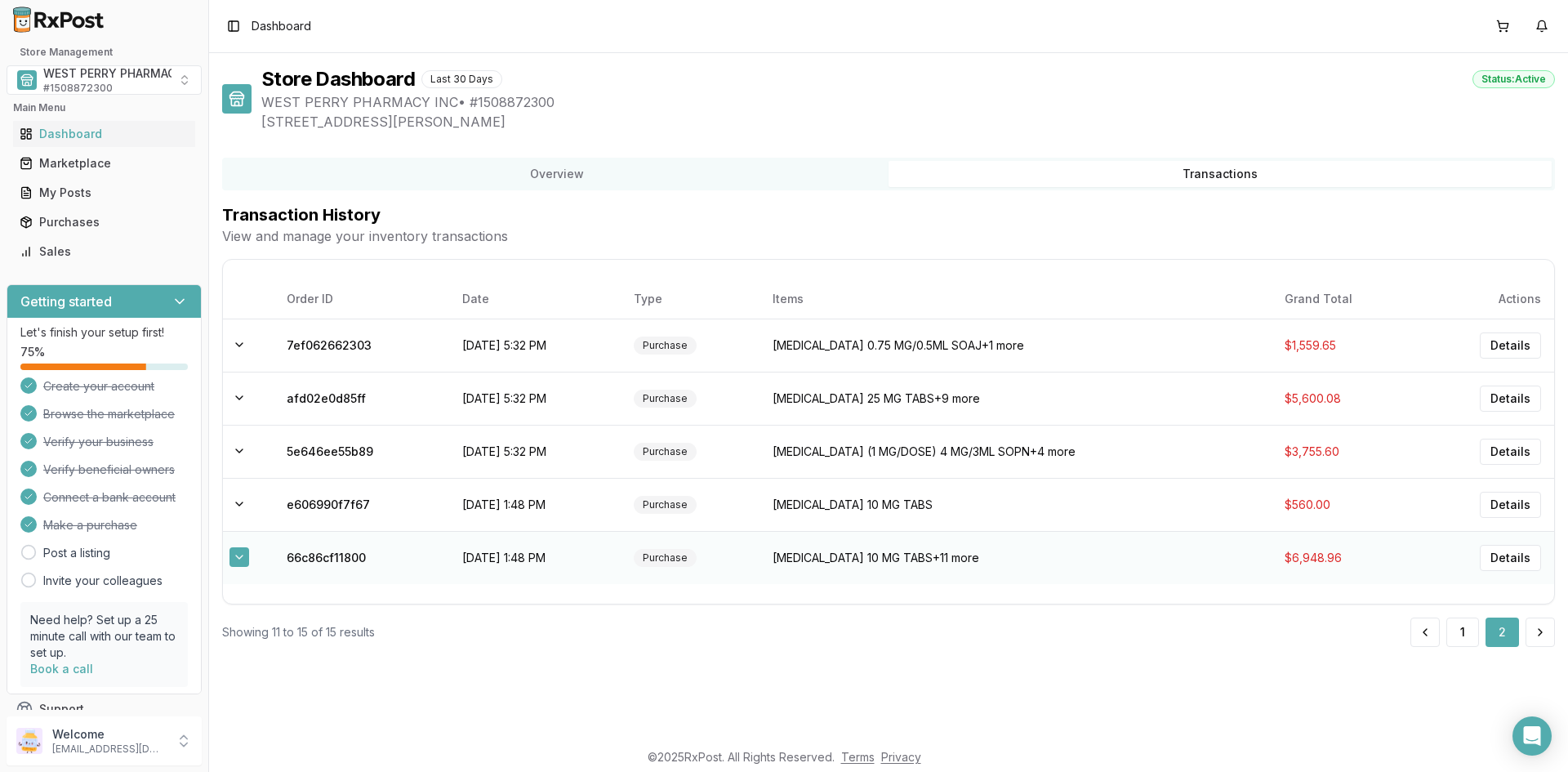
click at [242, 557] on button at bounding box center [239, 557] width 20 height 20
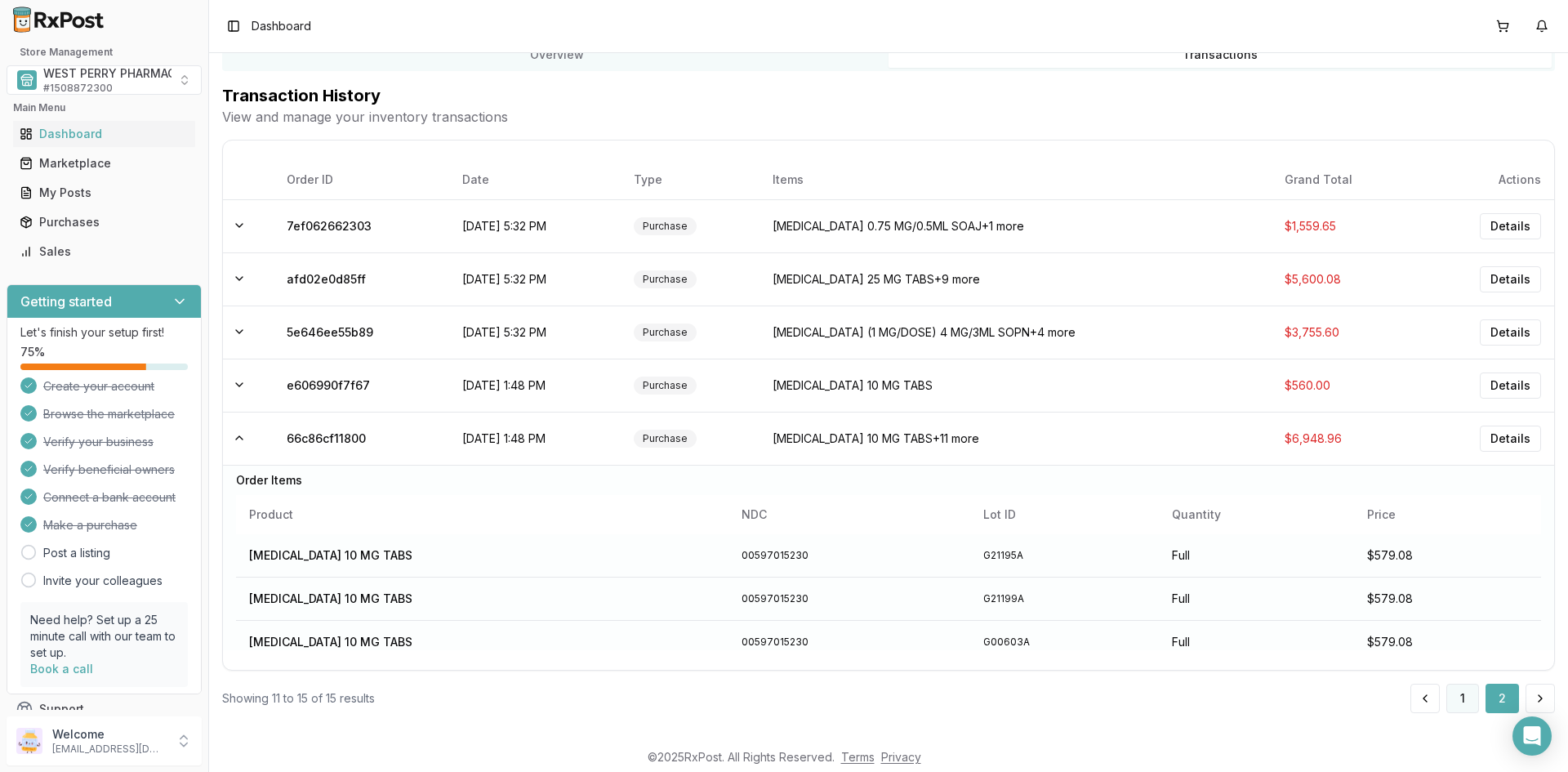
click at [1459, 697] on button "1" at bounding box center [1462, 698] width 33 height 29
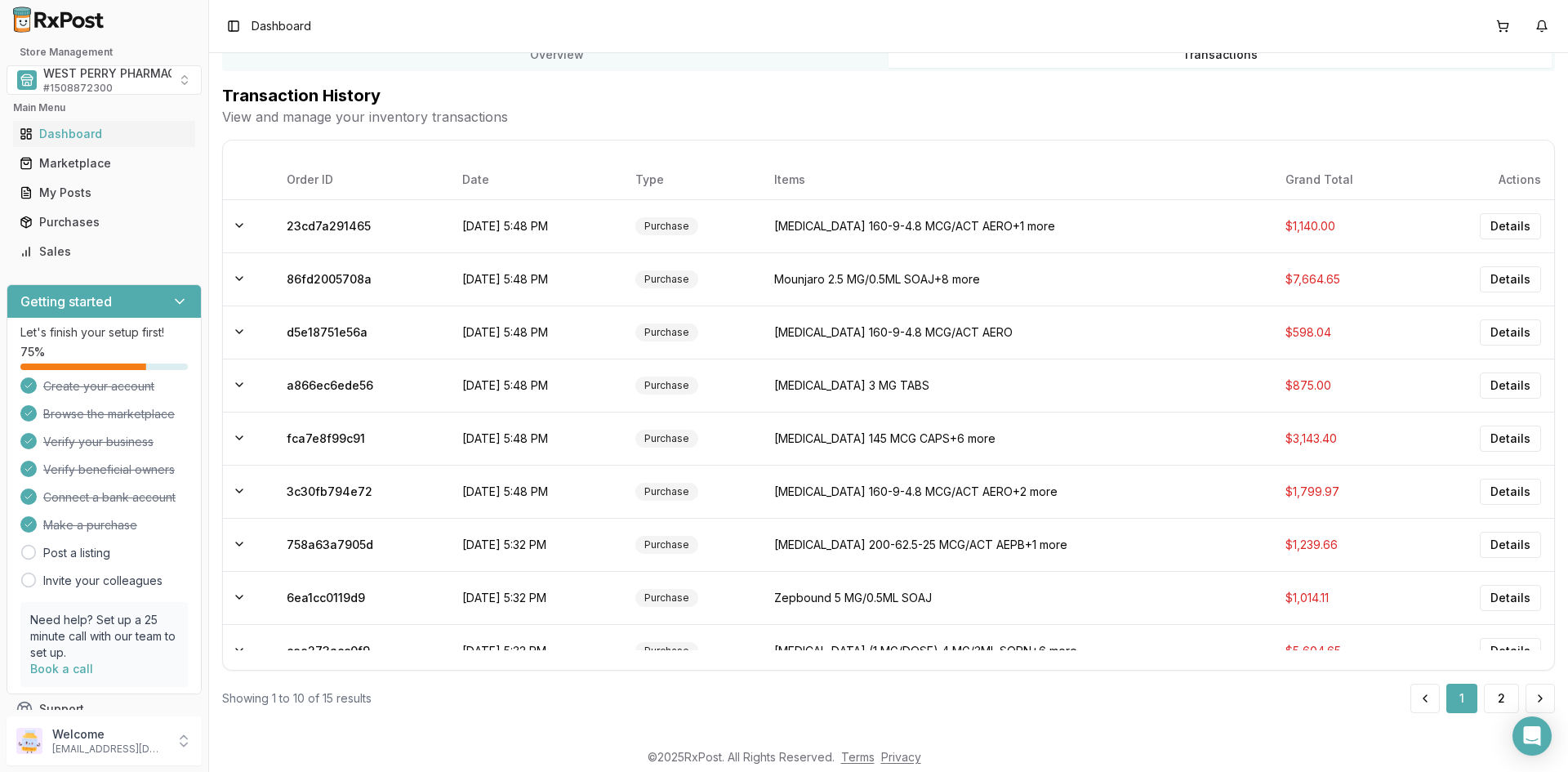
click at [1035, 688] on div "Showing 1 to 10 of 15 results 1 2" at bounding box center [888, 698] width 1333 height 29
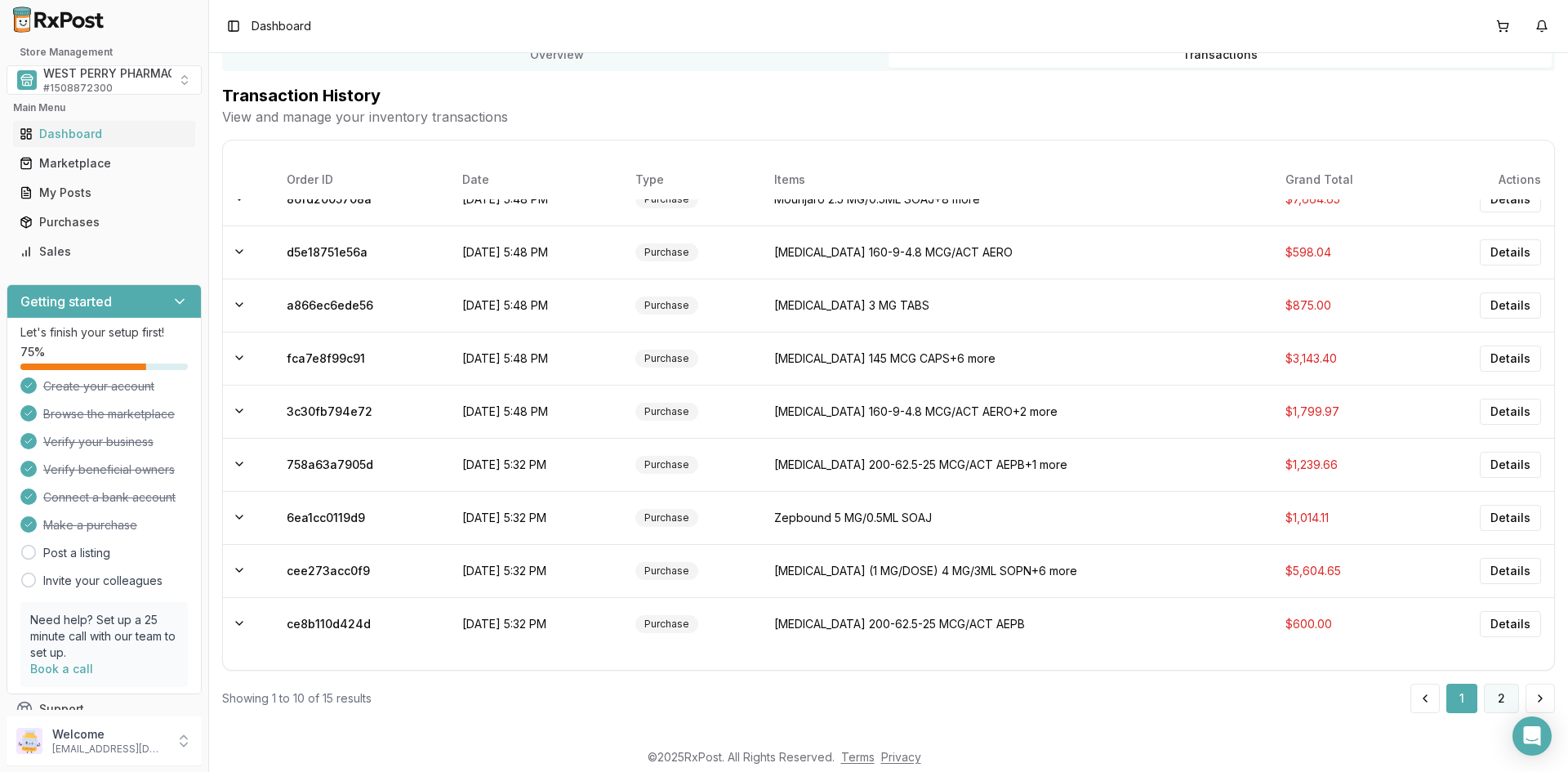
click at [1496, 701] on button "2" at bounding box center [1501, 698] width 35 height 29
